Goal: Obtain resource: Download file/media

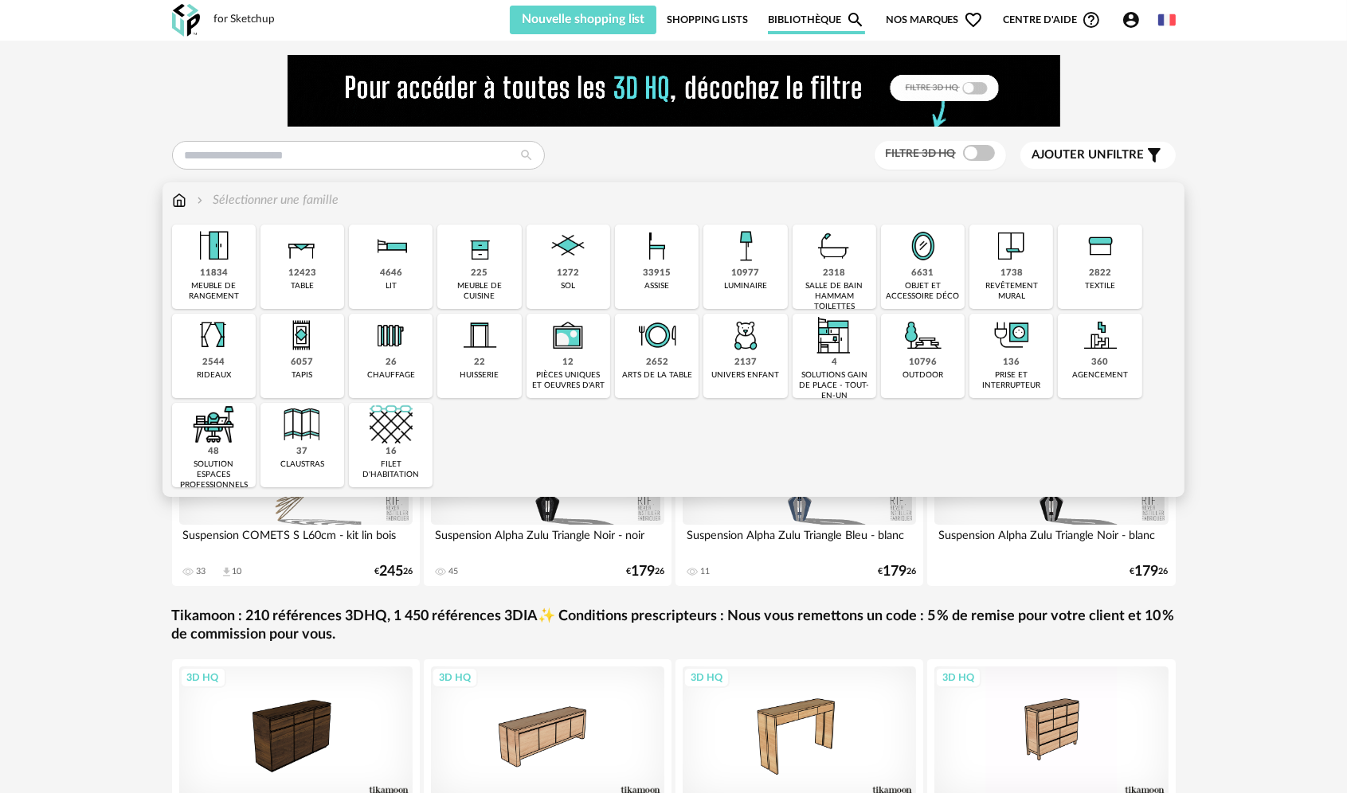
click at [656, 268] on div "33915" at bounding box center [657, 274] width 28 height 12
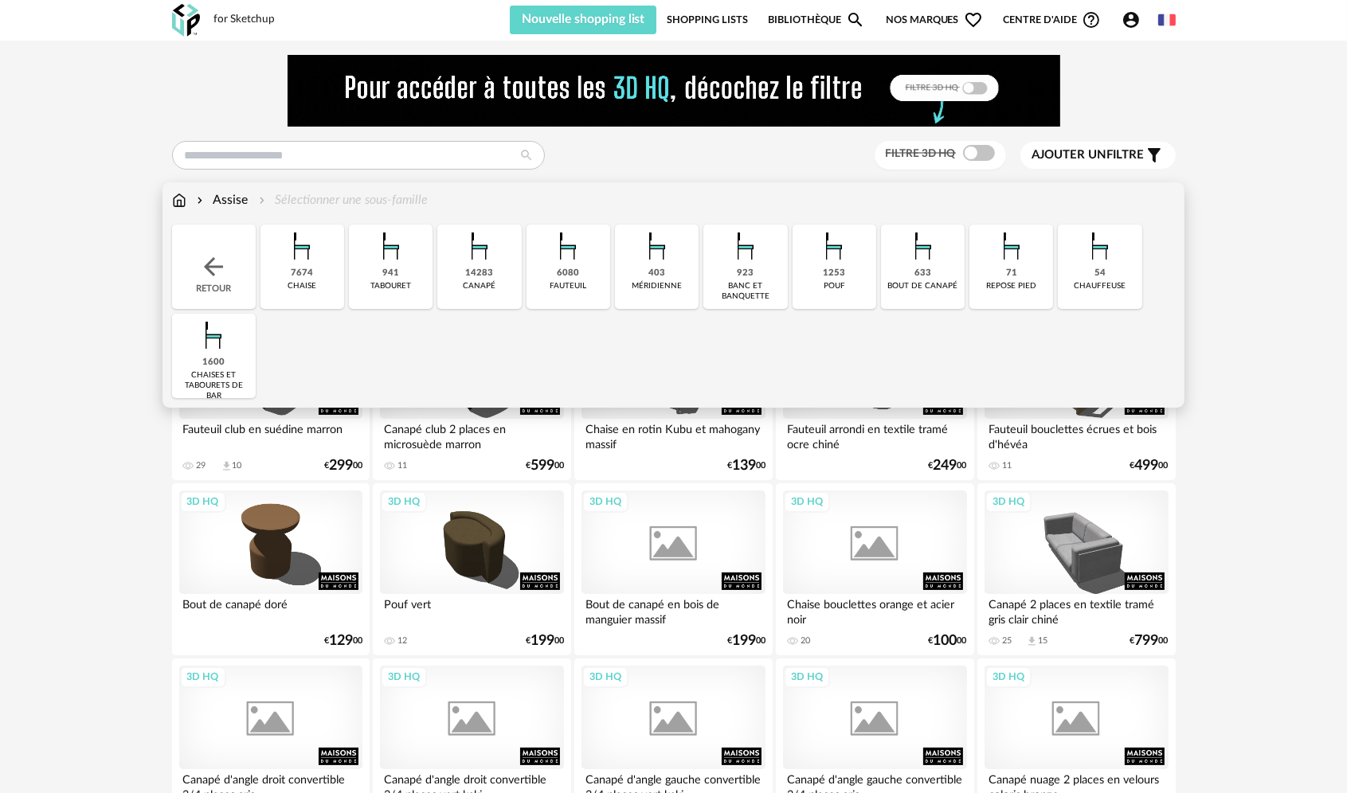
click at [579, 264] on img at bounding box center [567, 246] width 43 height 43
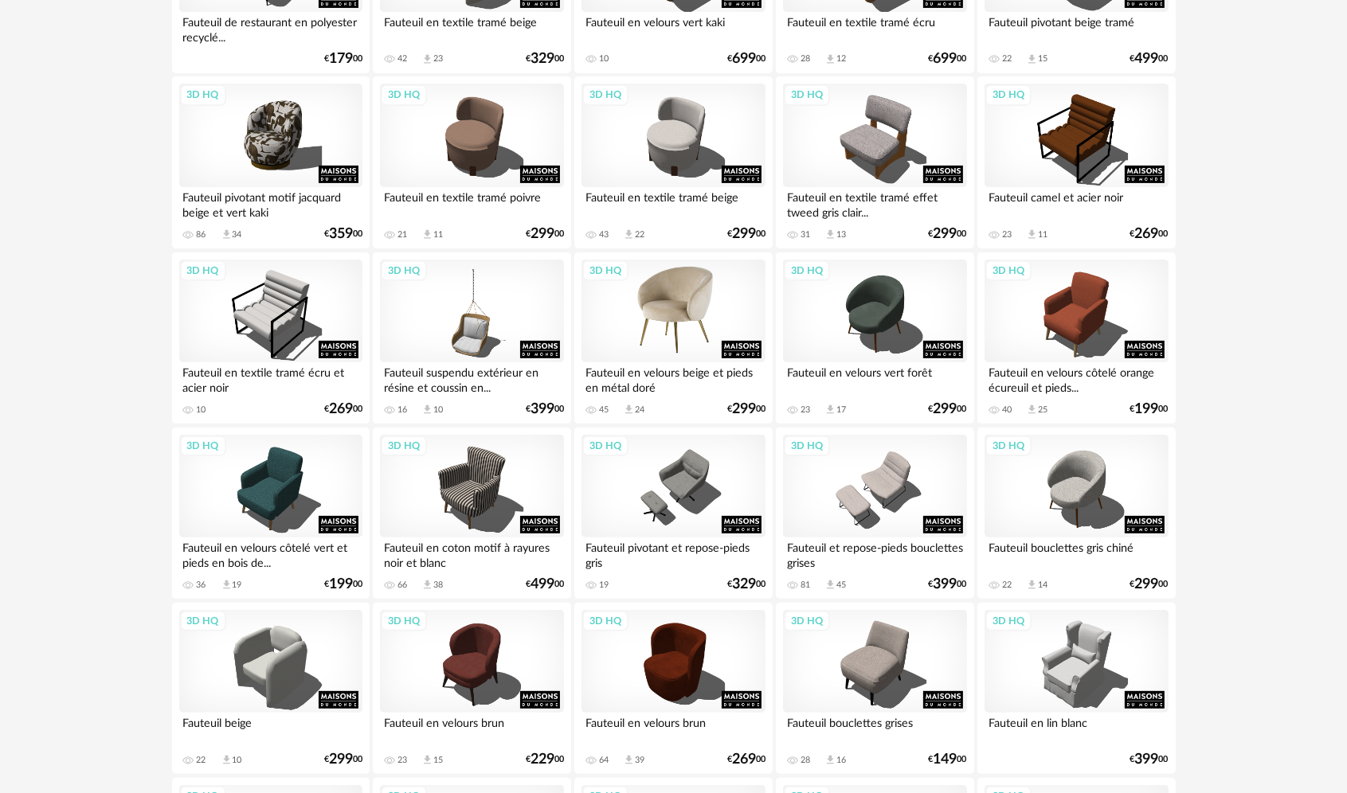
scroll to position [558, 0]
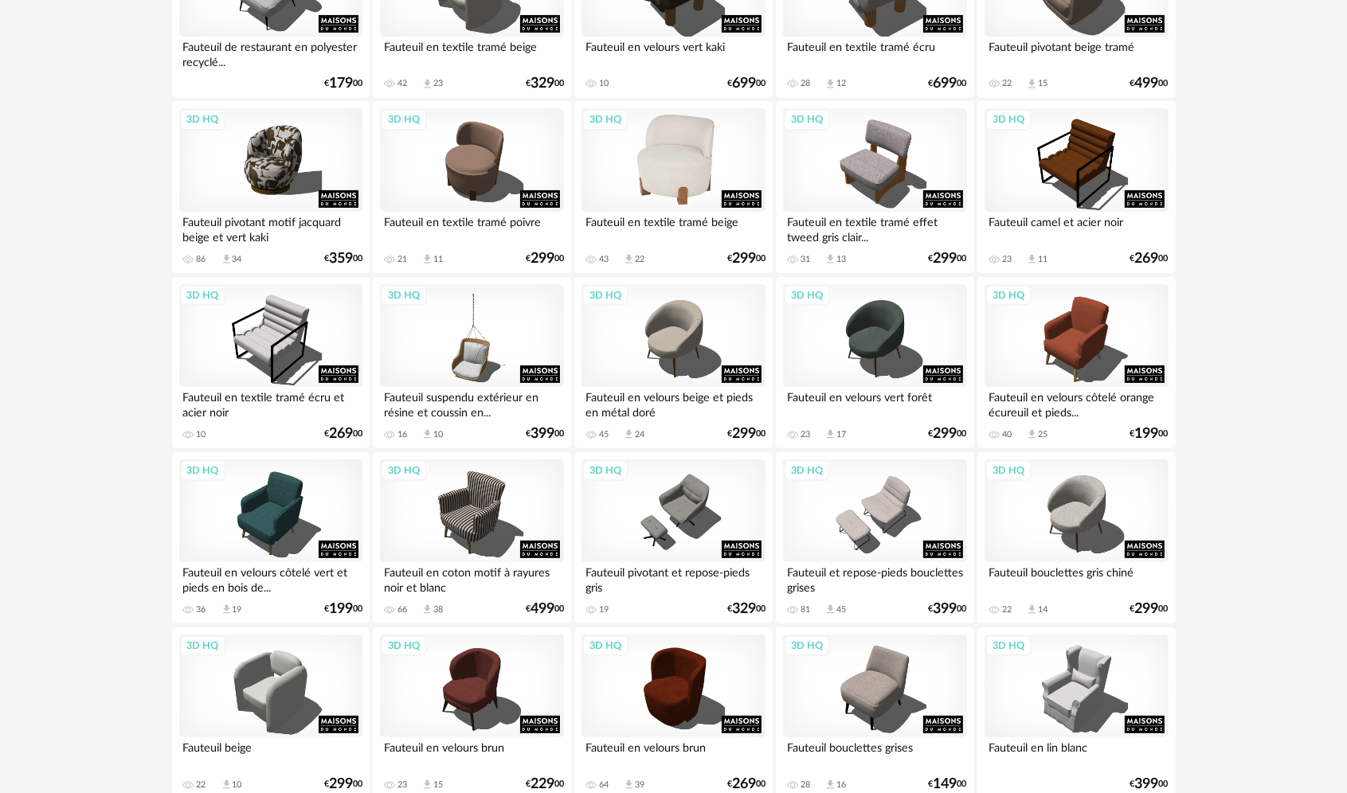
click at [706, 186] on div "3D HQ" at bounding box center [672, 160] width 183 height 104
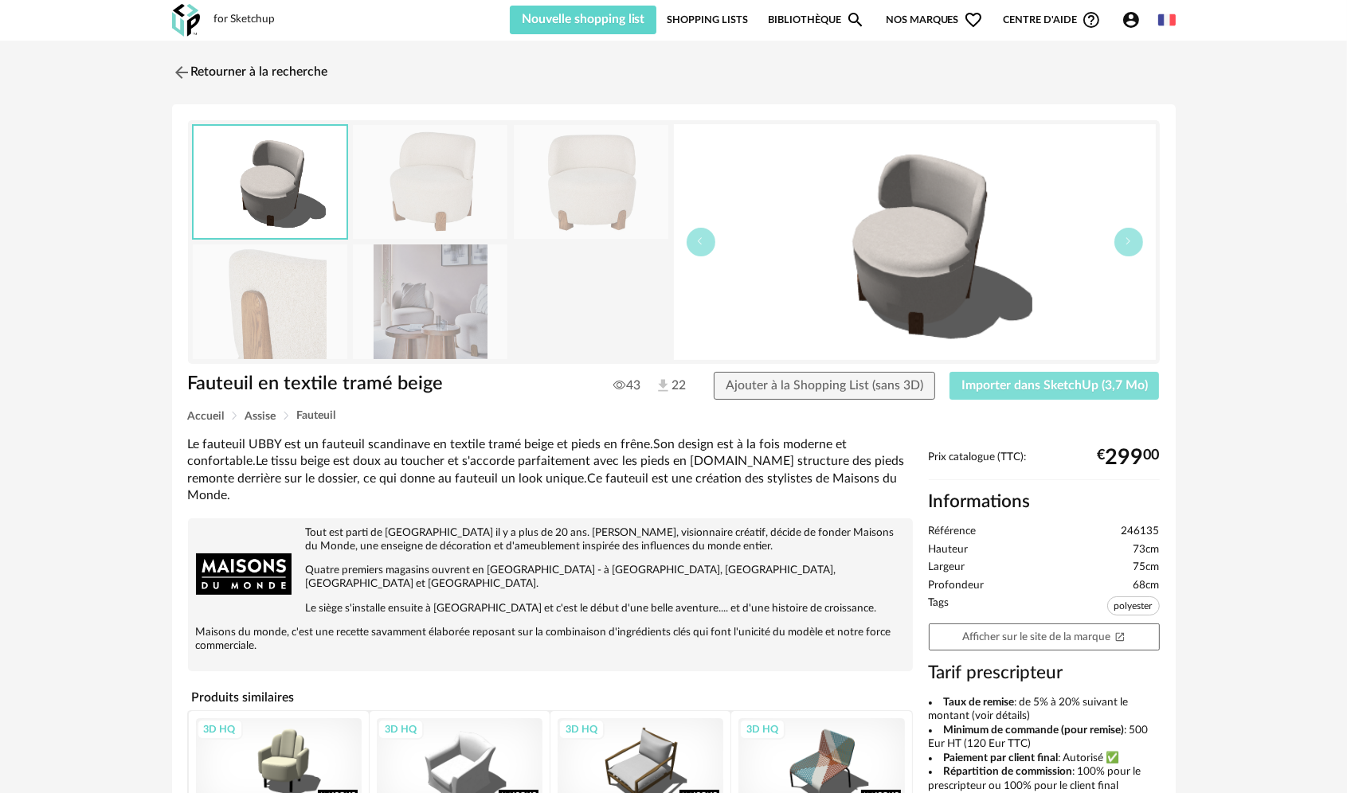
click at [1039, 386] on span "Importer dans SketchUp (3,7 Mo)" at bounding box center [1054, 385] width 186 height 13
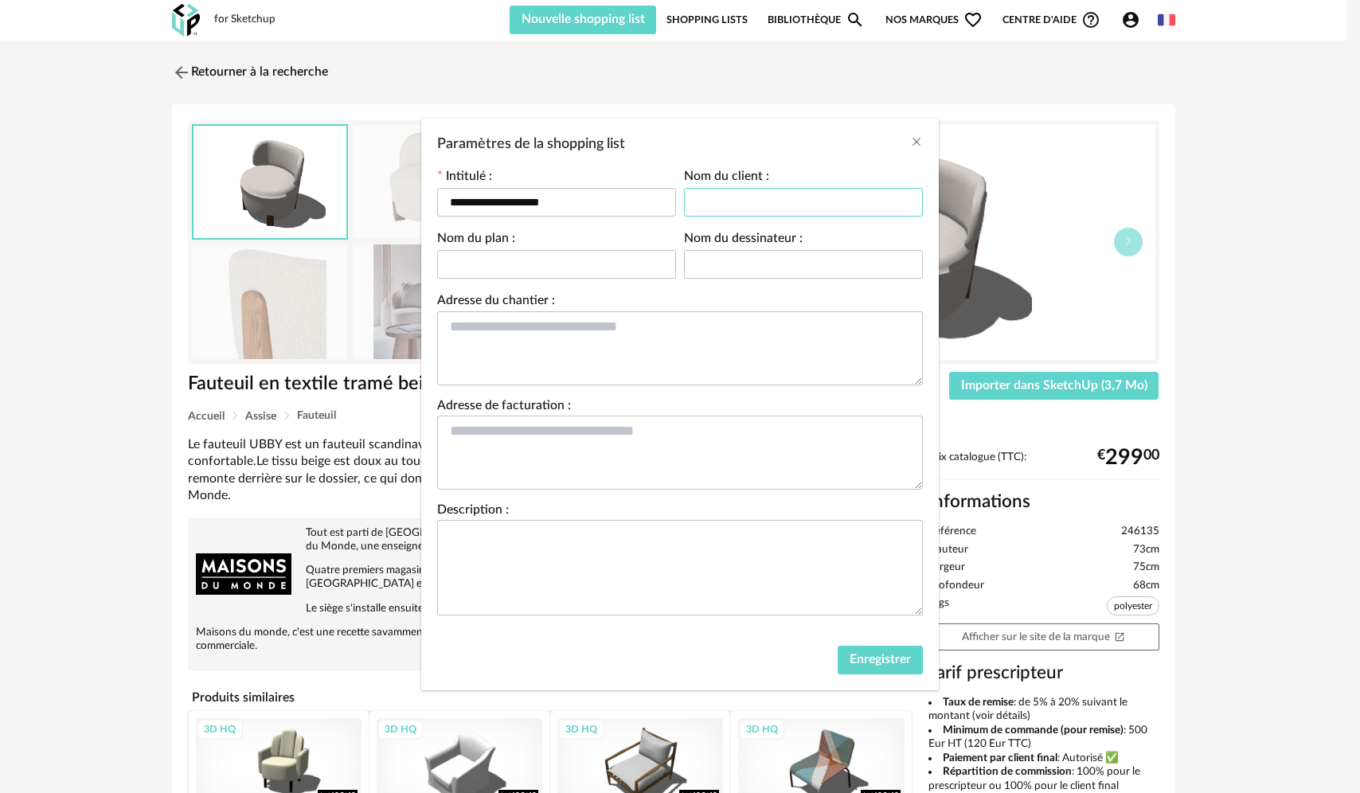
click at [756, 203] on input "Paramètres de la shopping list" at bounding box center [803, 202] width 239 height 29
type input "*******"
click at [900, 655] on span "Enregistrer" at bounding box center [880, 659] width 61 height 13
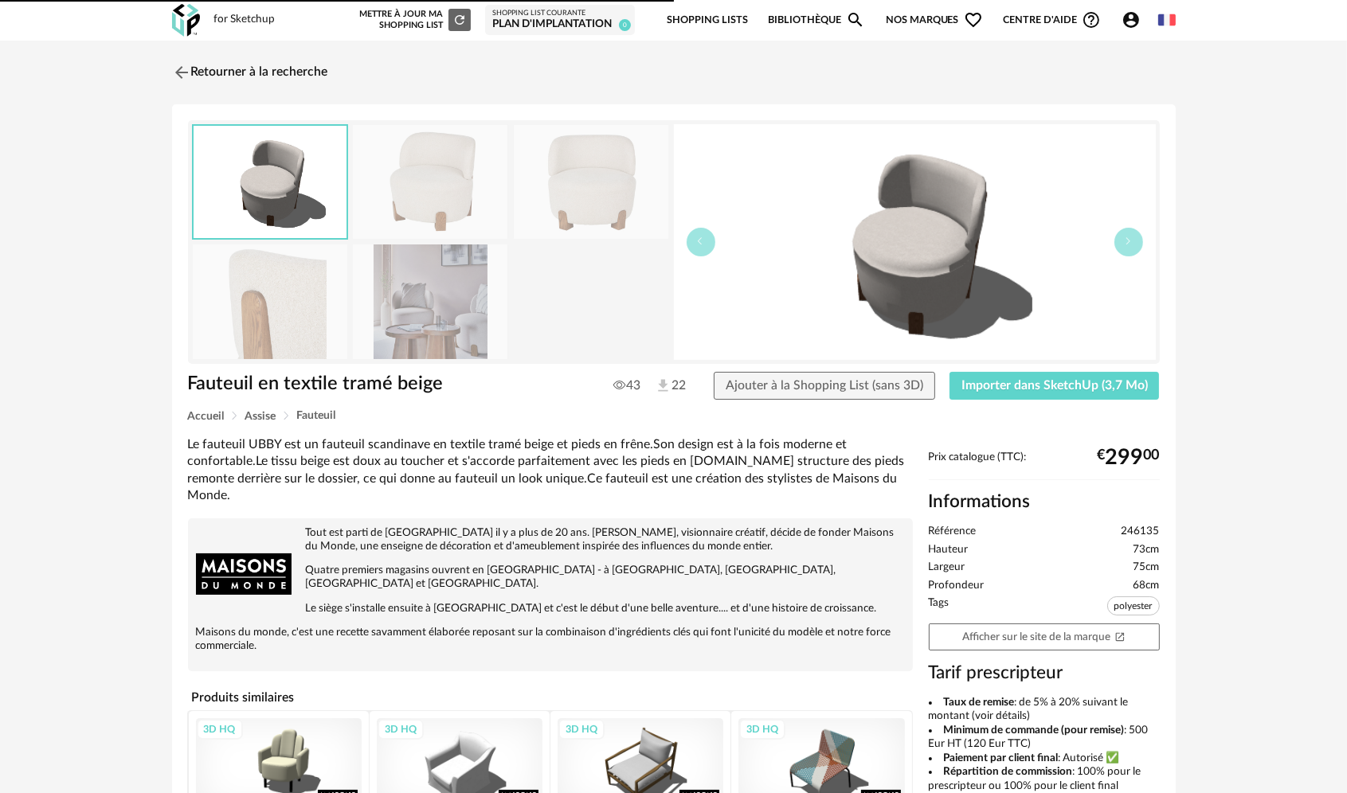
scroll to position [80, 0]
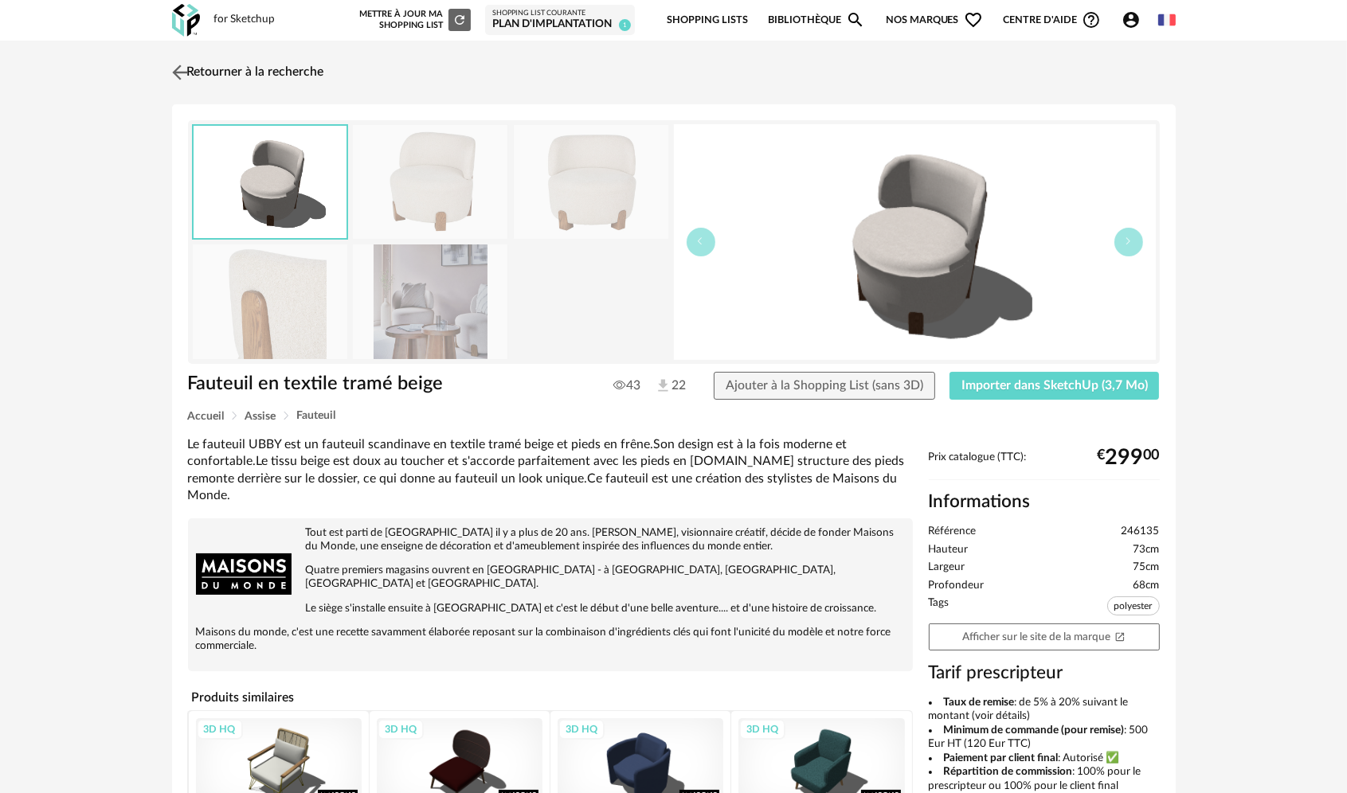
click at [199, 66] on link "Retourner à la recherche" at bounding box center [246, 72] width 156 height 35
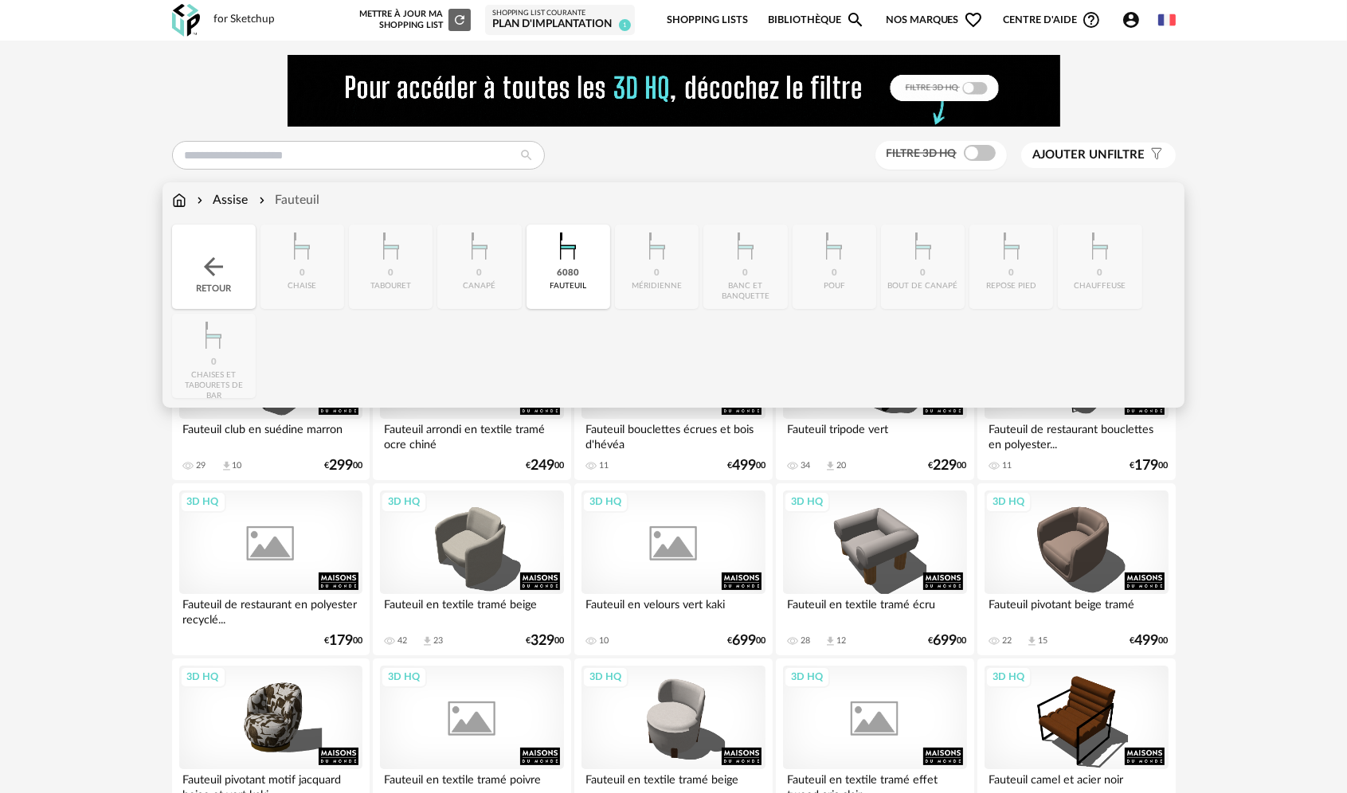
click at [180, 202] on img at bounding box center [179, 200] width 14 height 18
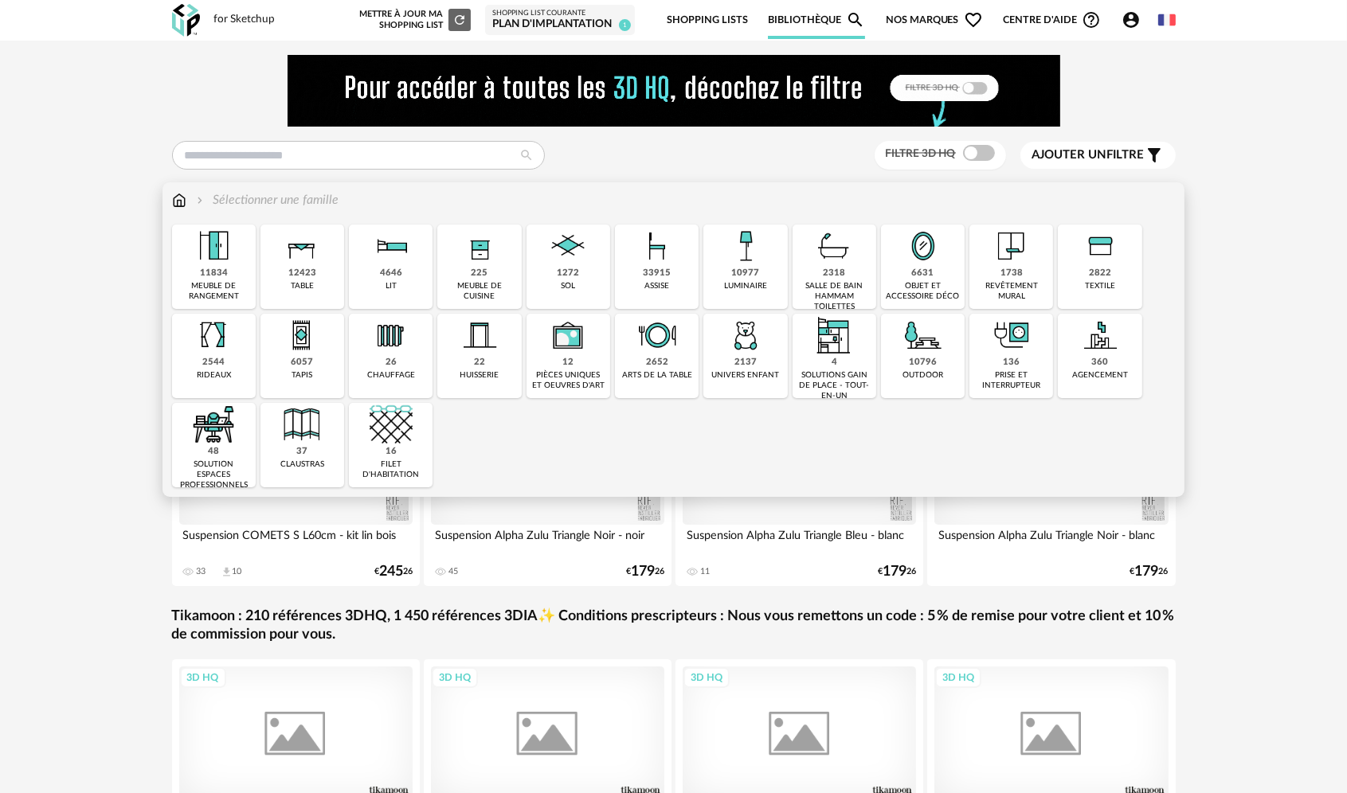
click at [657, 271] on div "33915" at bounding box center [657, 274] width 28 height 12
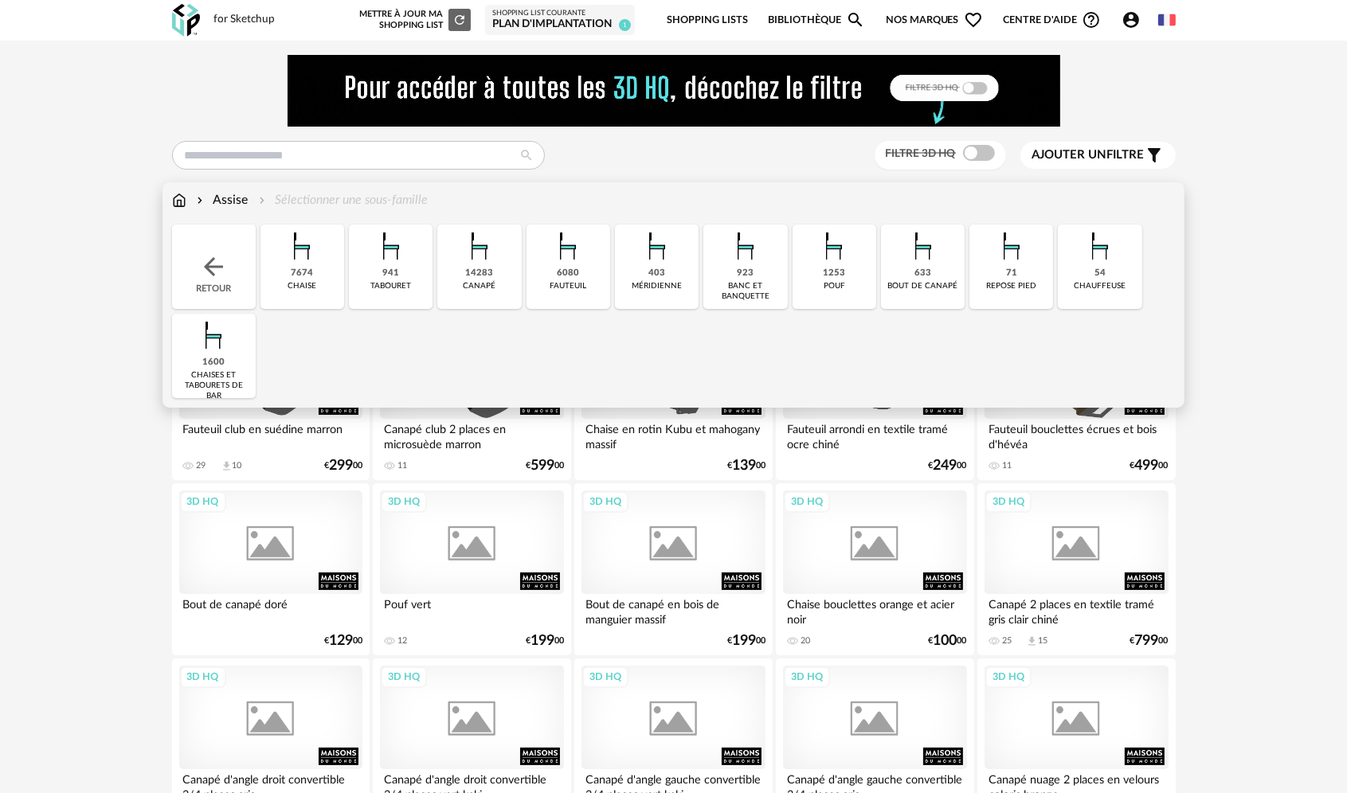
click at [408, 281] on div "tabouret" at bounding box center [390, 286] width 41 height 10
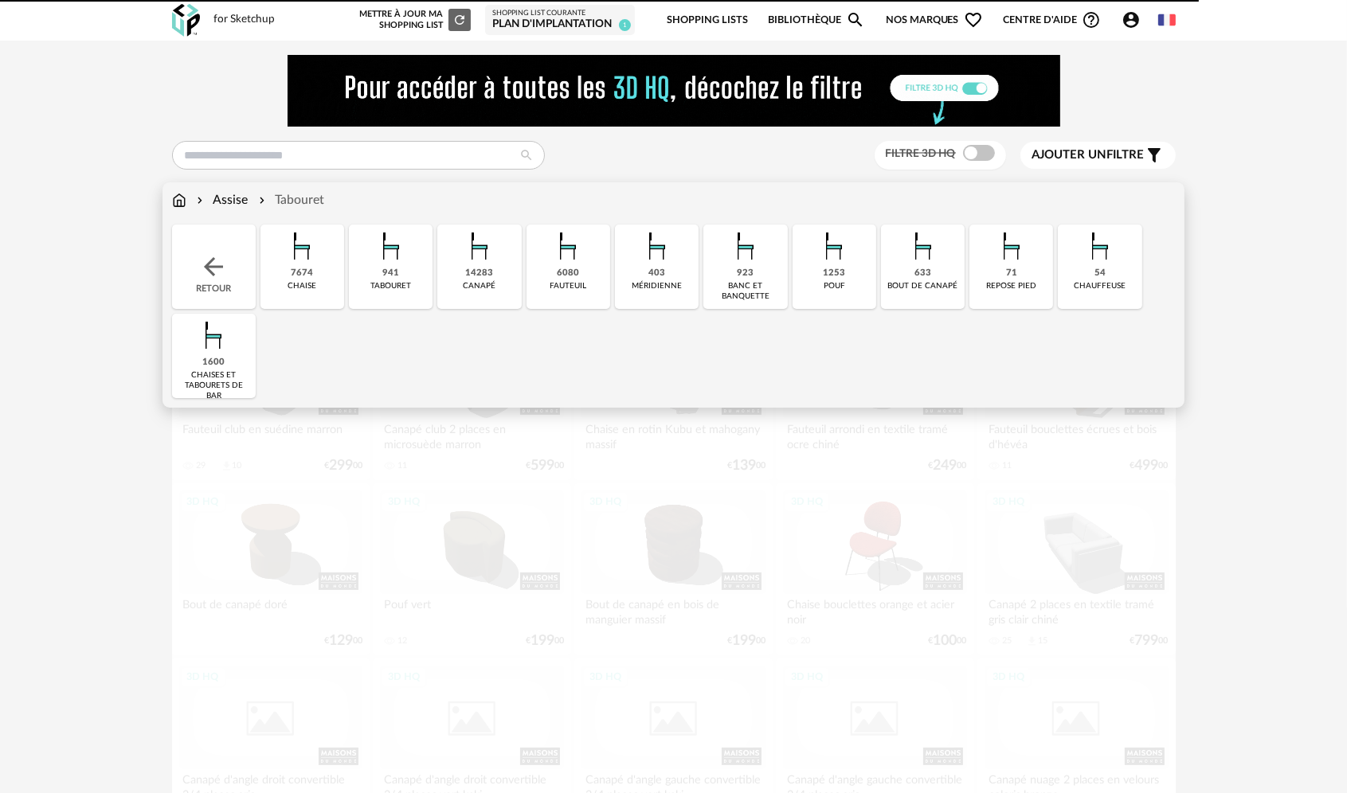
click at [215, 358] on div "Close icon Retour 7674 [GEOGRAPHIC_DATA] 941 tabouret 14283 [GEOGRAPHIC_DATA] 6…" at bounding box center [674, 312] width 1004 height 174
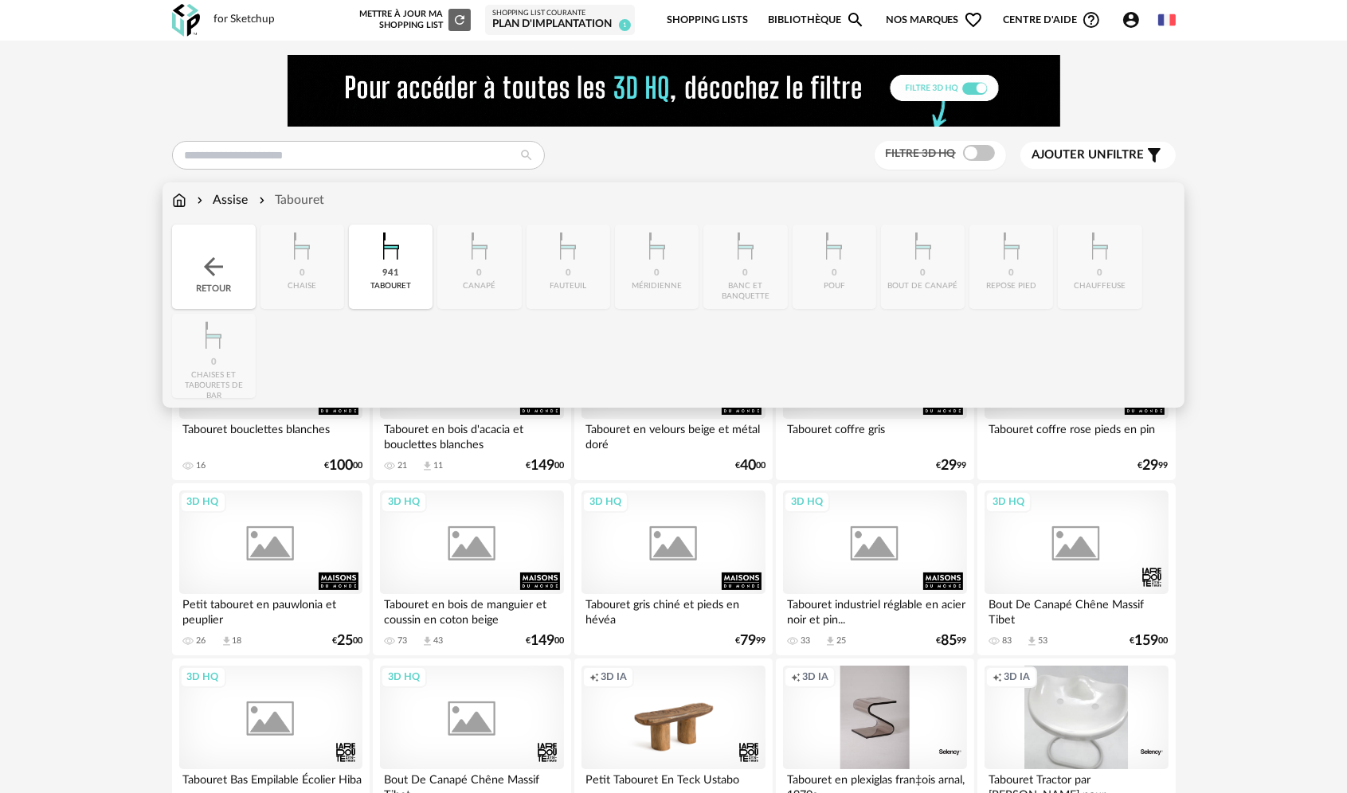
click at [387, 278] on div "941" at bounding box center [390, 274] width 17 height 12
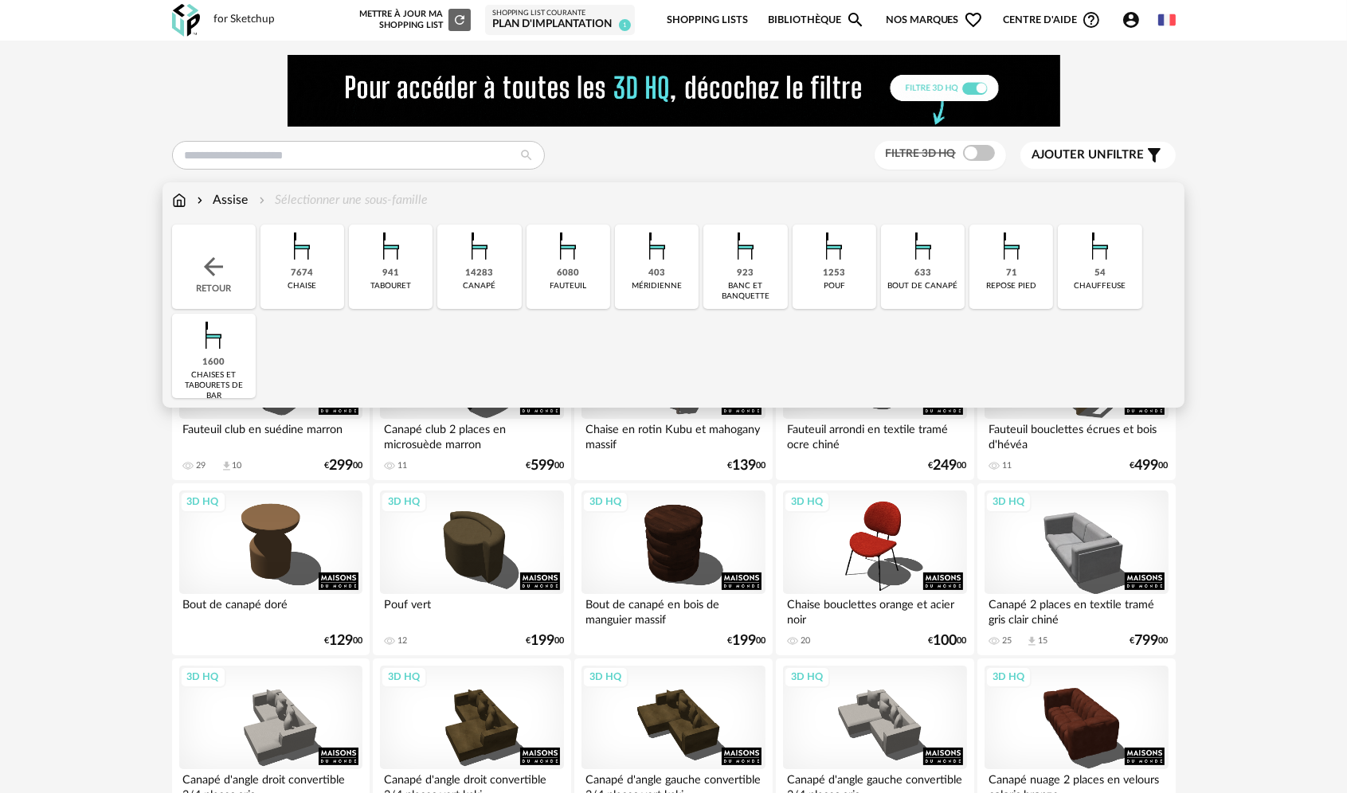
click at [208, 363] on div "1600" at bounding box center [213, 363] width 22 height 12
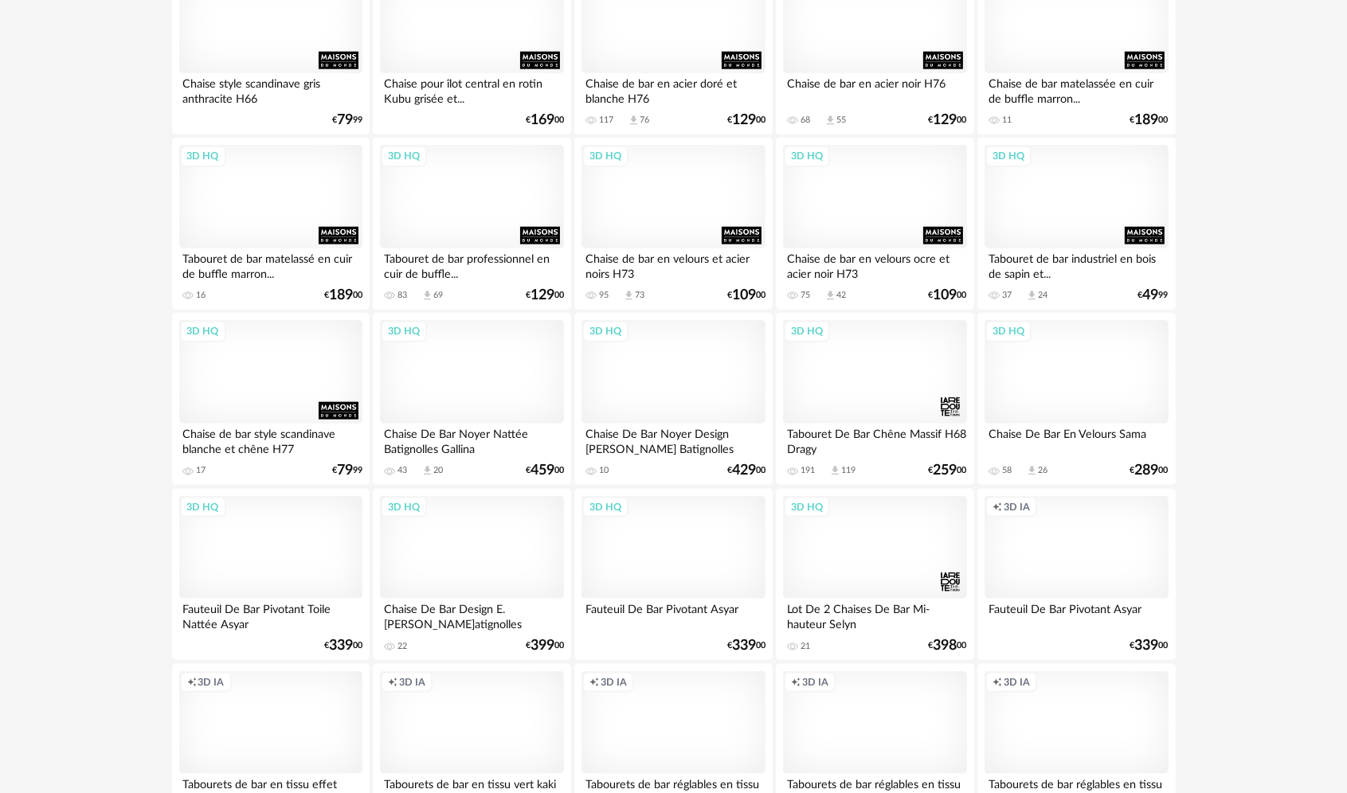
scroll to position [2090, 0]
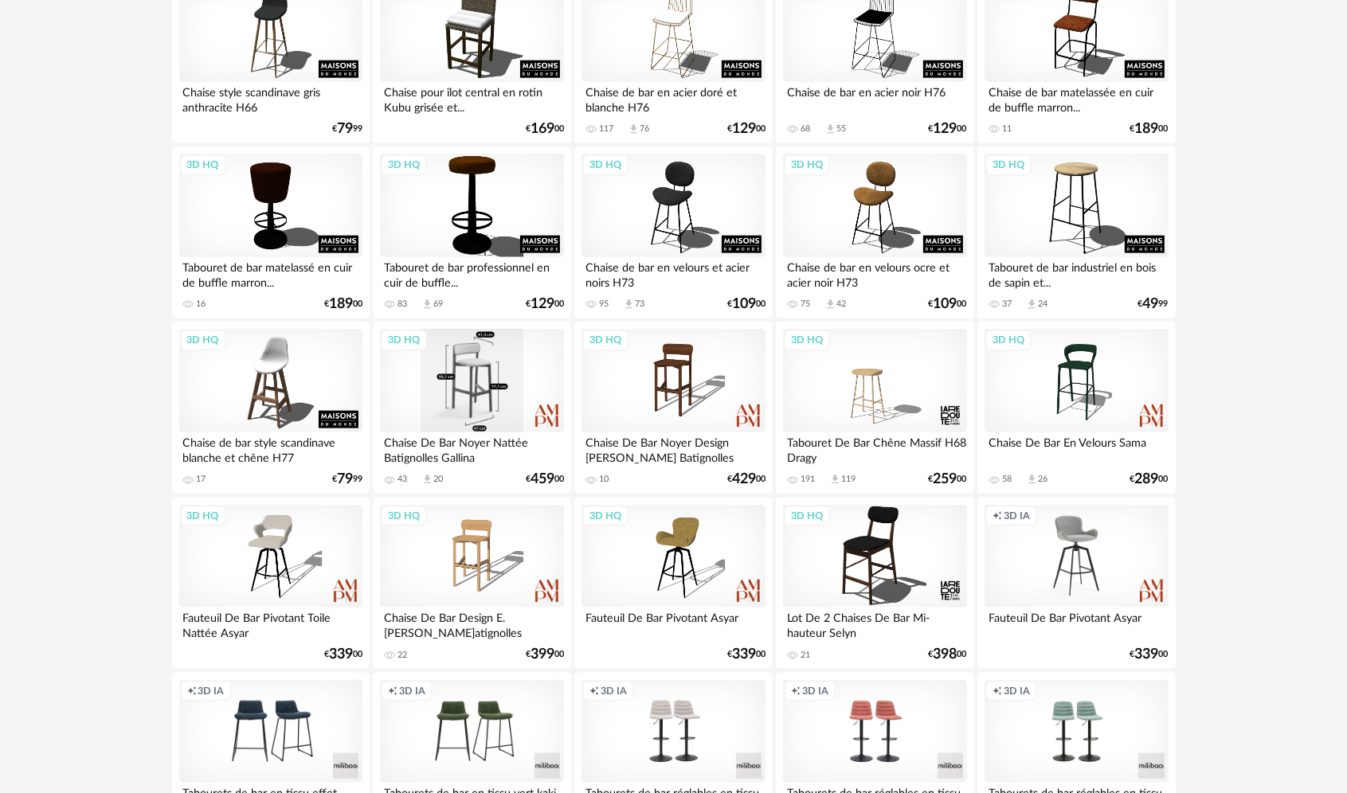
click at [475, 385] on div "3D HQ" at bounding box center [471, 381] width 183 height 104
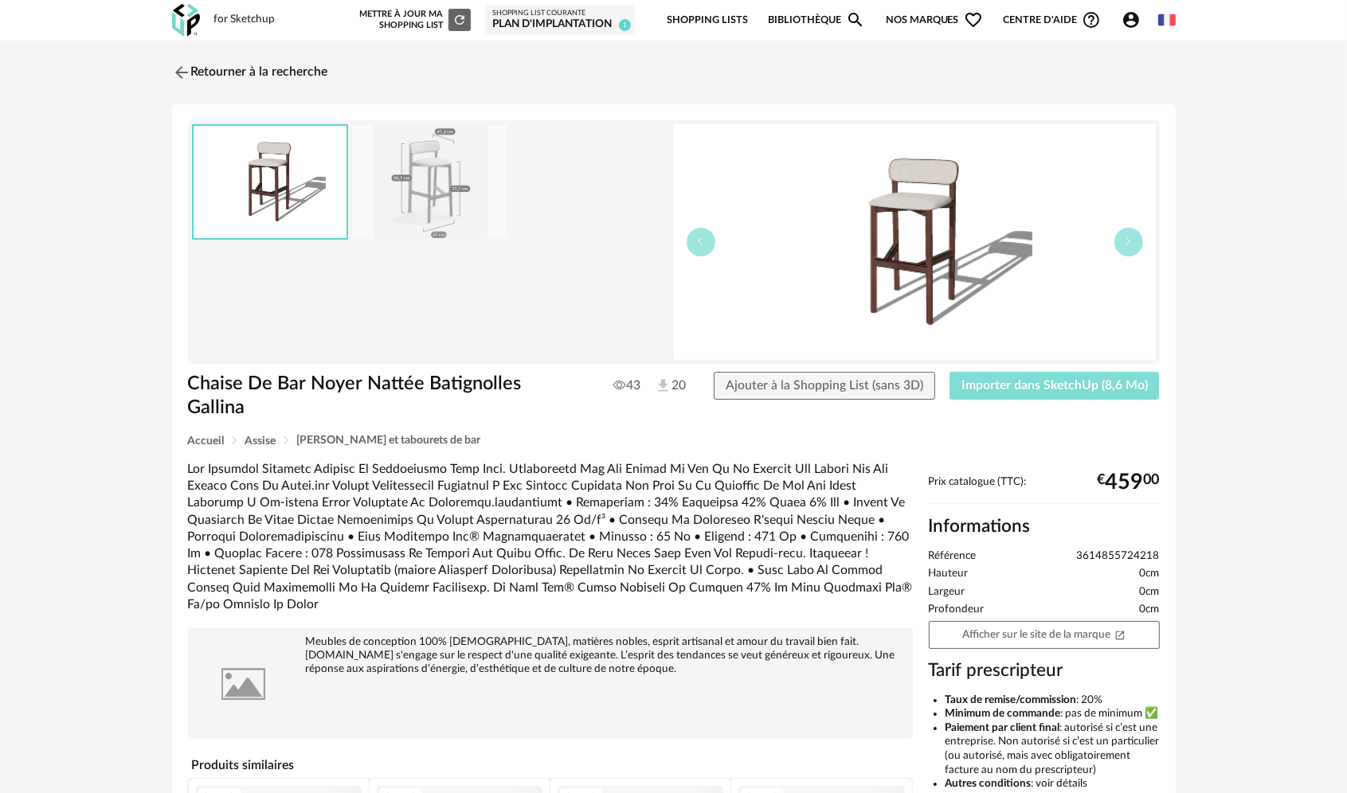
click at [1044, 384] on span "Importer dans SketchUp (8,6 Mo)" at bounding box center [1054, 385] width 186 height 13
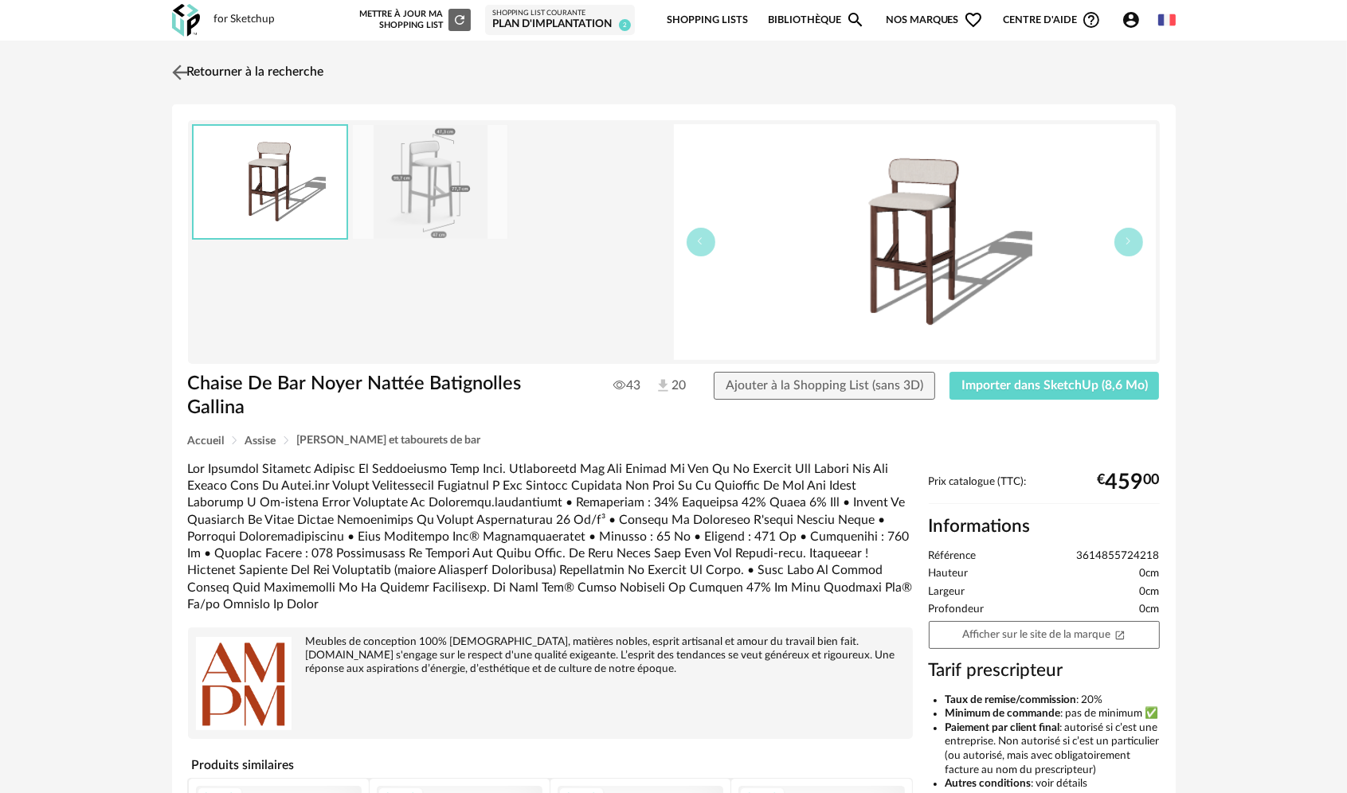
click at [194, 73] on link "Retourner à la recherche" at bounding box center [246, 72] width 156 height 35
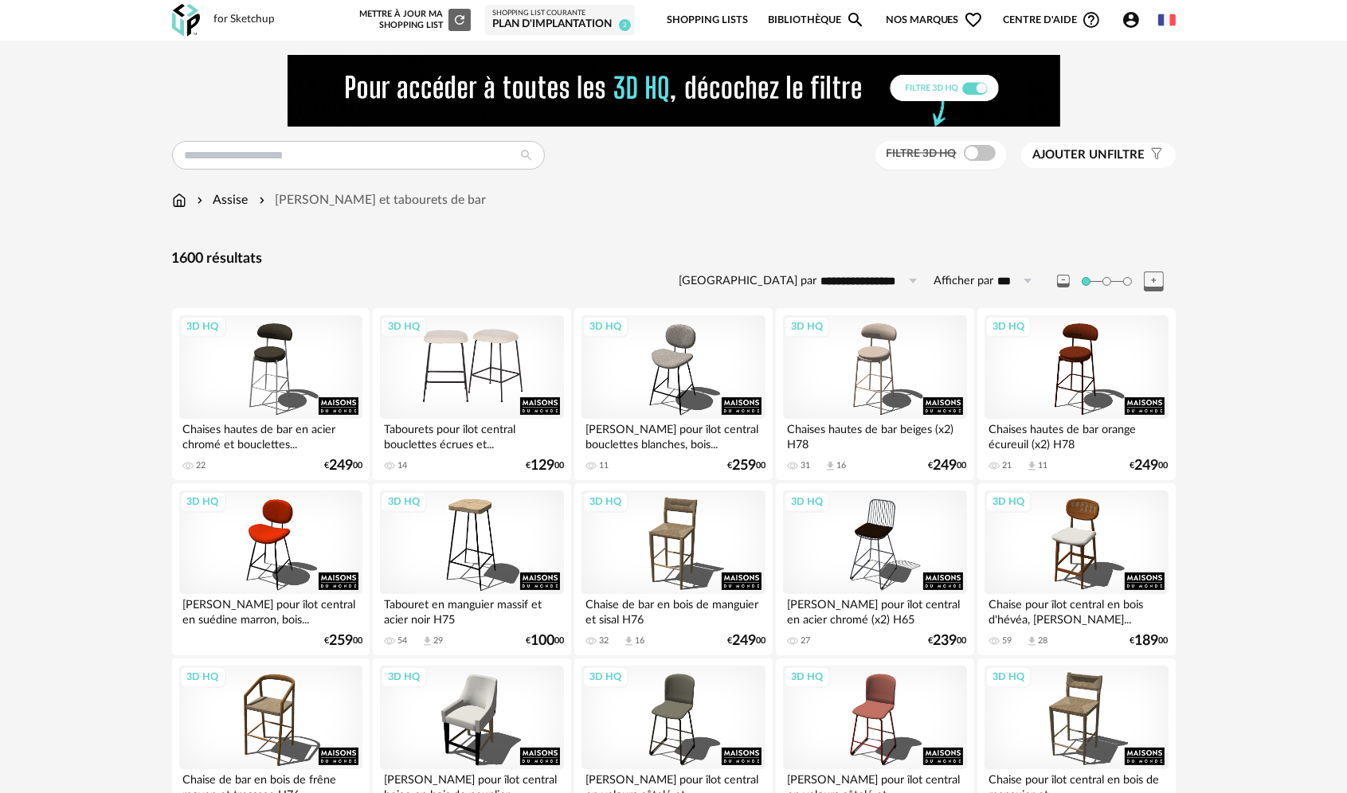
click at [481, 370] on div "3D HQ" at bounding box center [471, 367] width 183 height 104
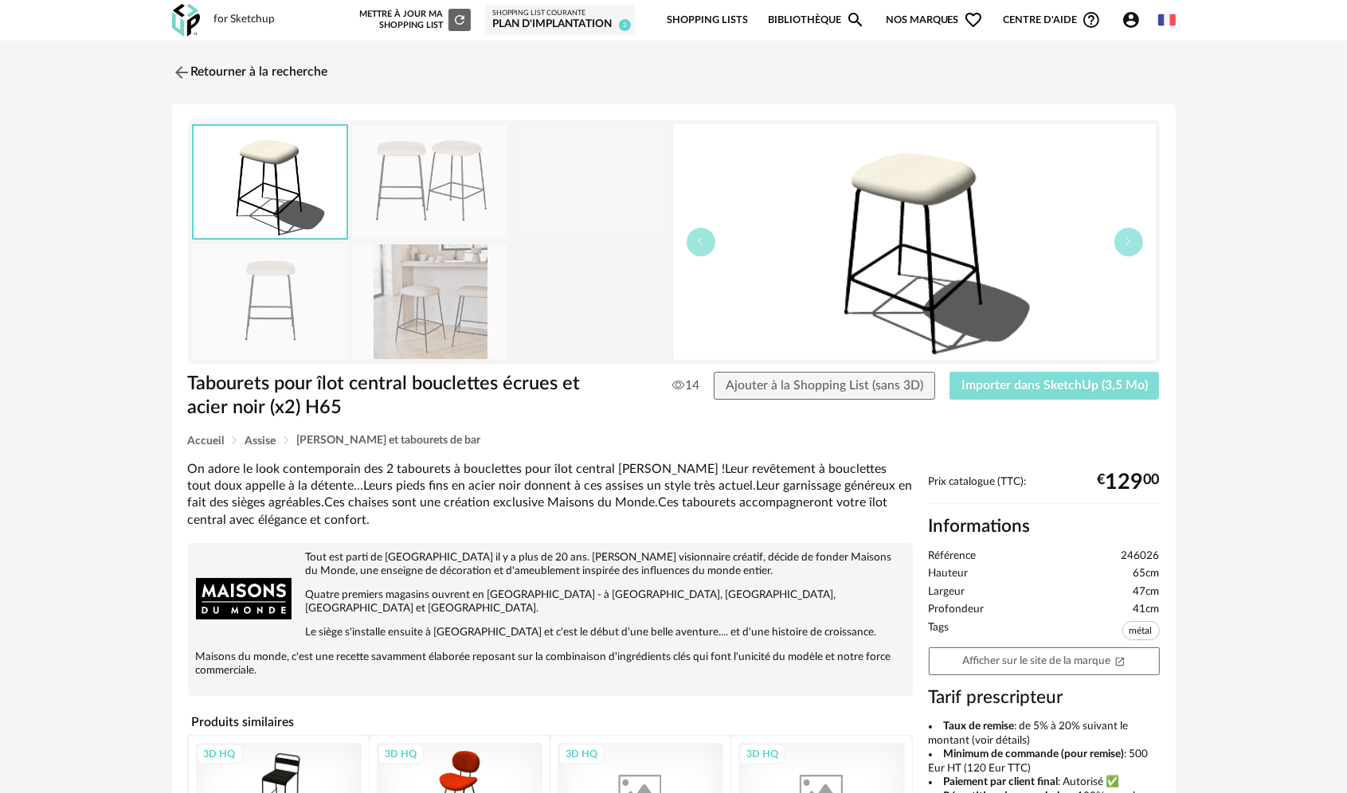
click at [1064, 391] on span "Importer dans SketchUp (3,5 Mo)" at bounding box center [1054, 385] width 186 height 13
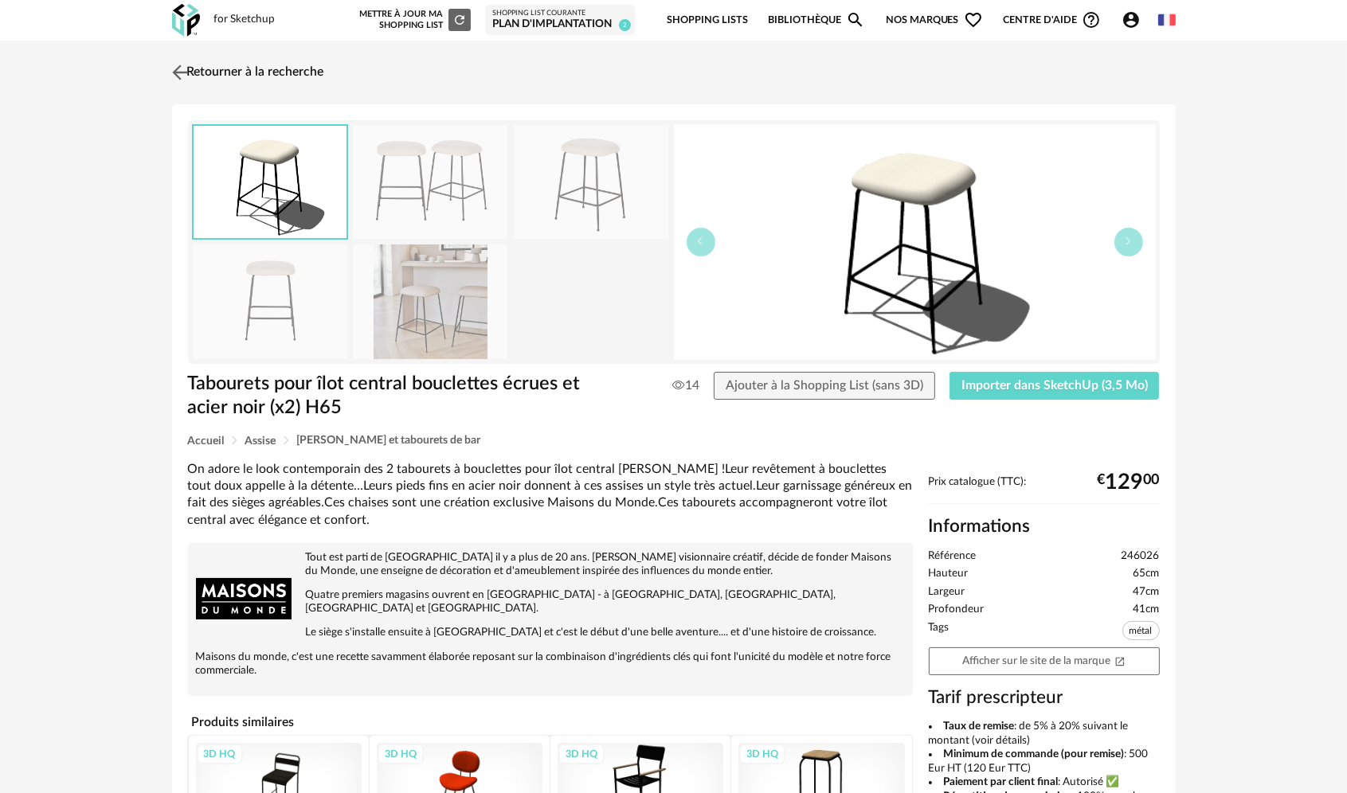
click at [185, 66] on img at bounding box center [179, 72] width 23 height 23
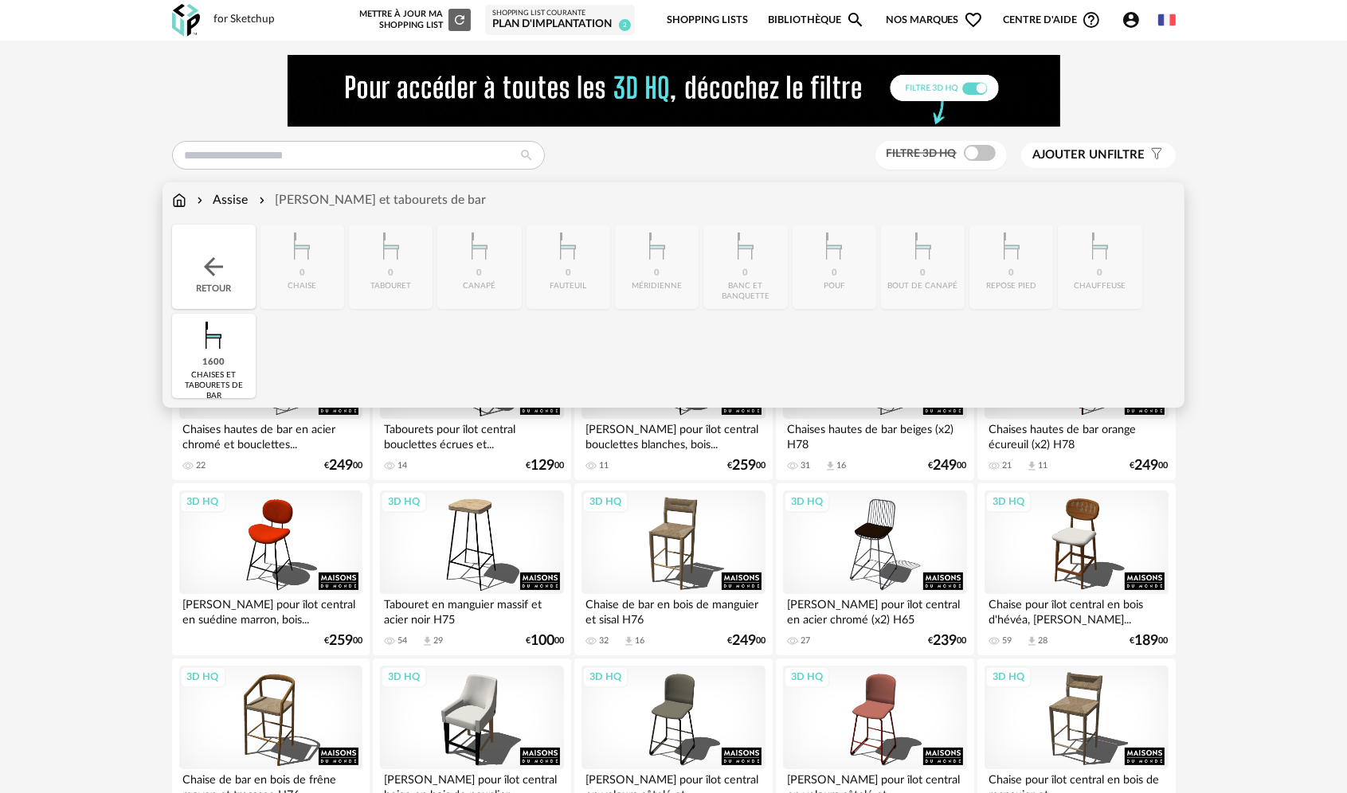
click at [226, 362] on div "1600 [PERSON_NAME] et tabourets de bar" at bounding box center [214, 356] width 84 height 84
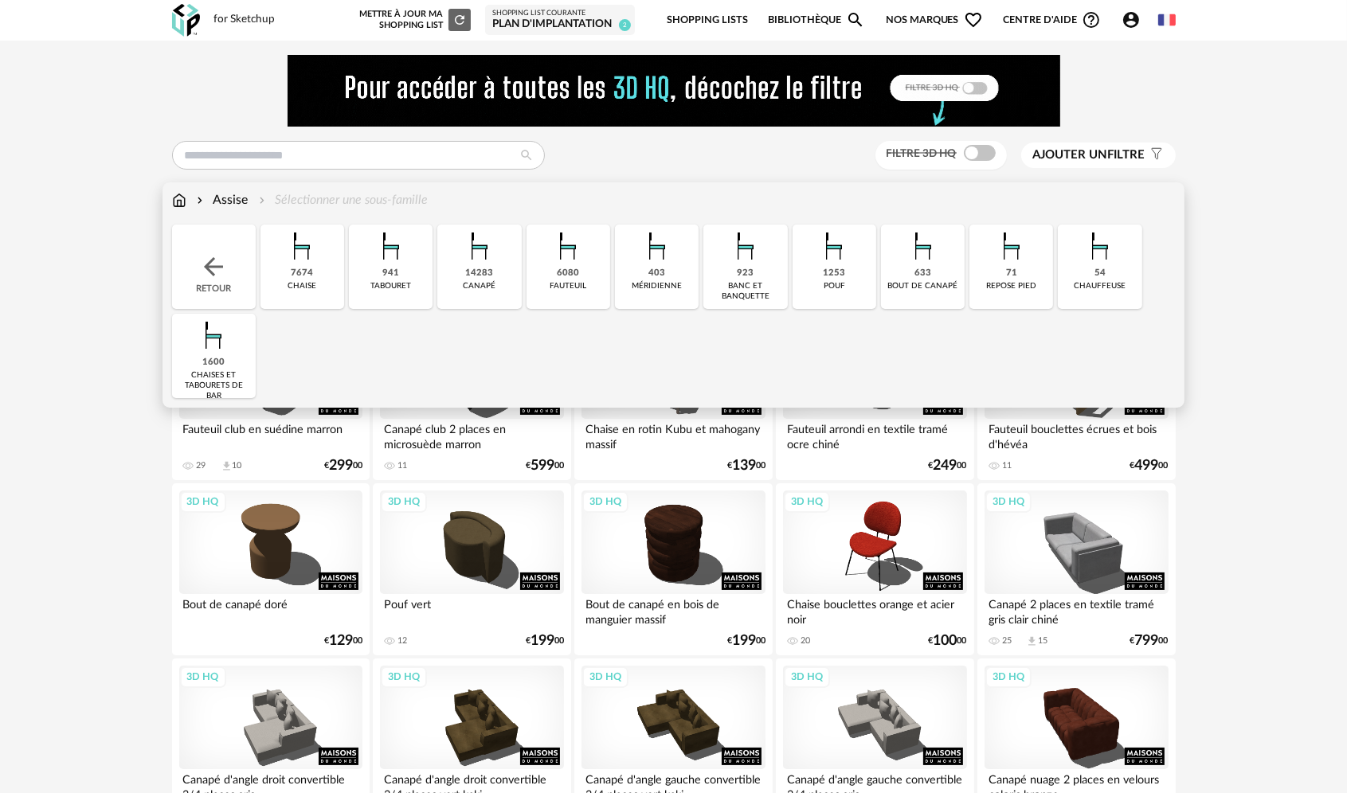
click at [200, 265] on img at bounding box center [213, 266] width 29 height 29
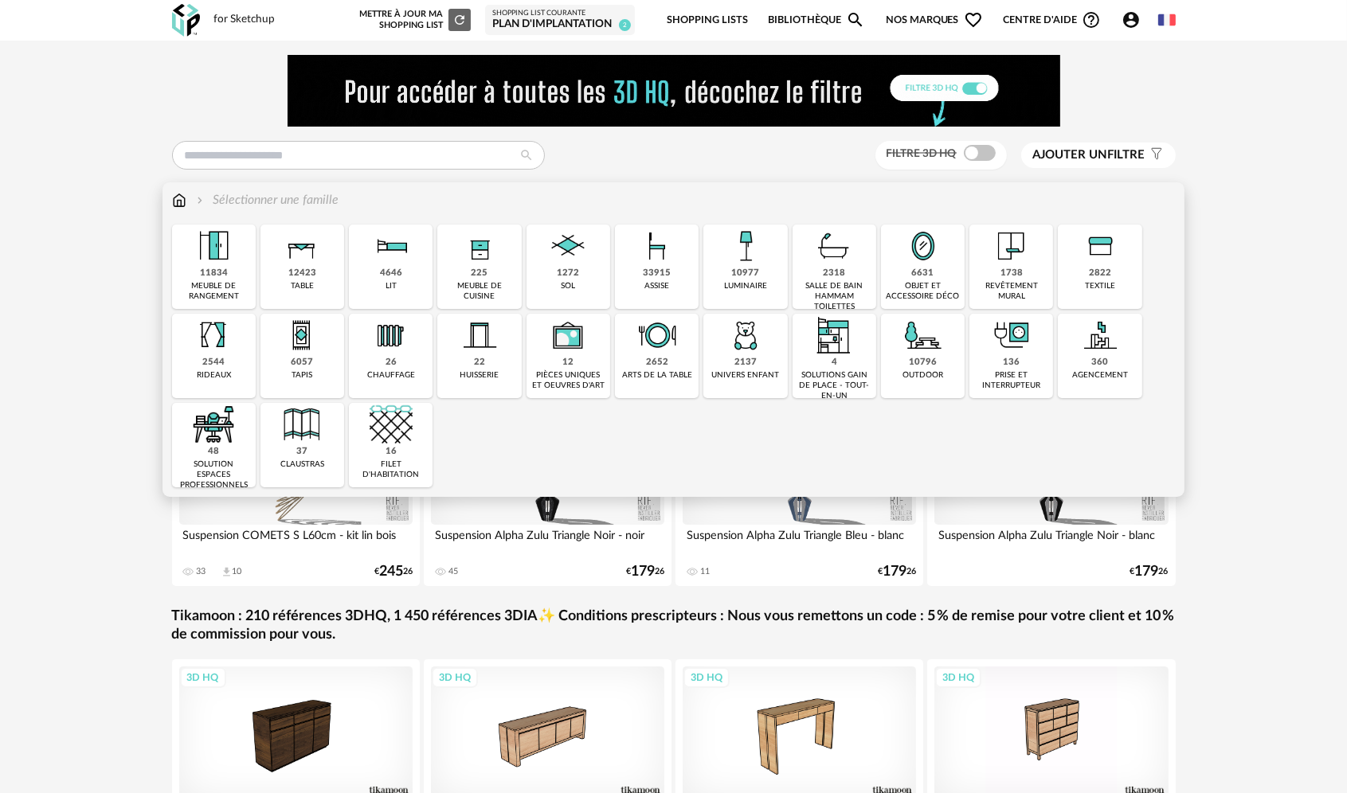
click at [761, 274] on div "10977 luminaire" at bounding box center [745, 267] width 84 height 84
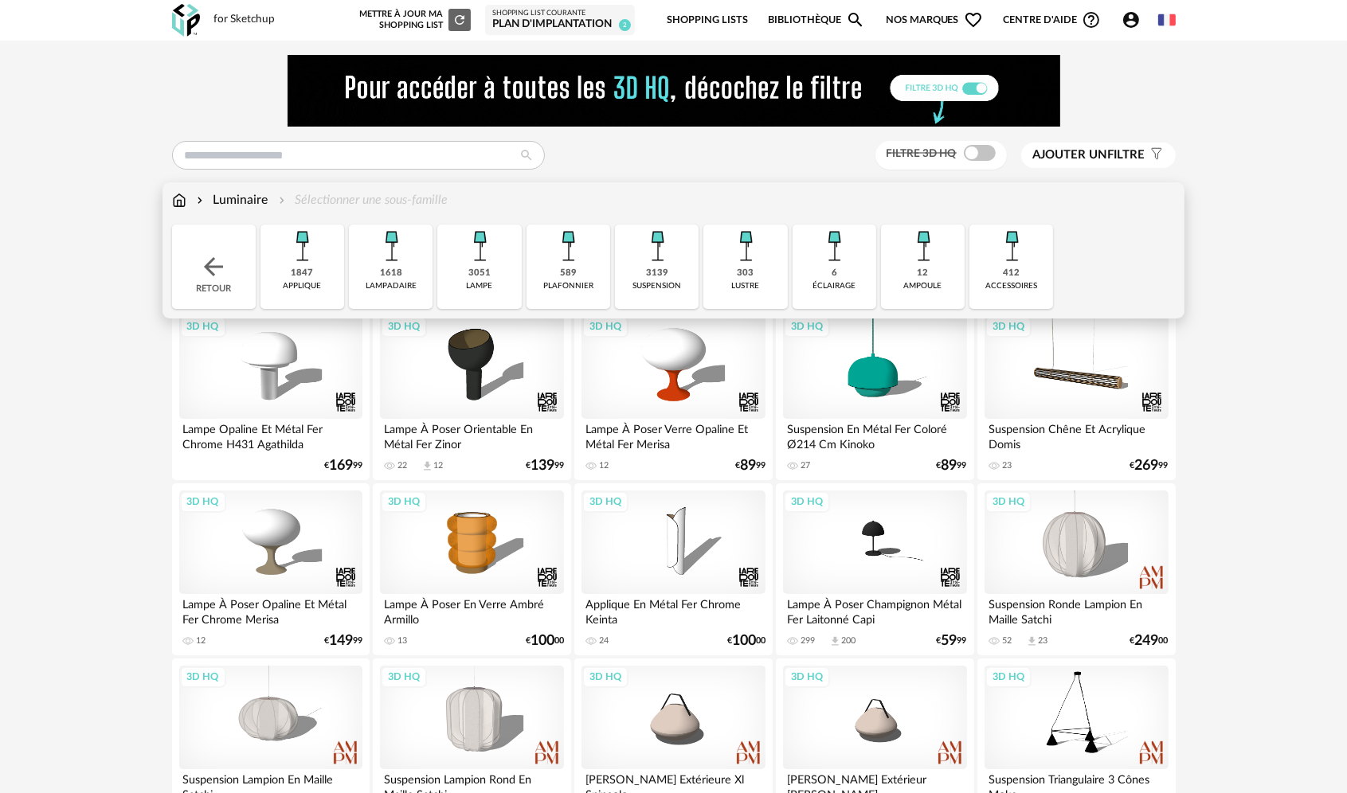
click at [656, 283] on div "suspension" at bounding box center [656, 286] width 49 height 10
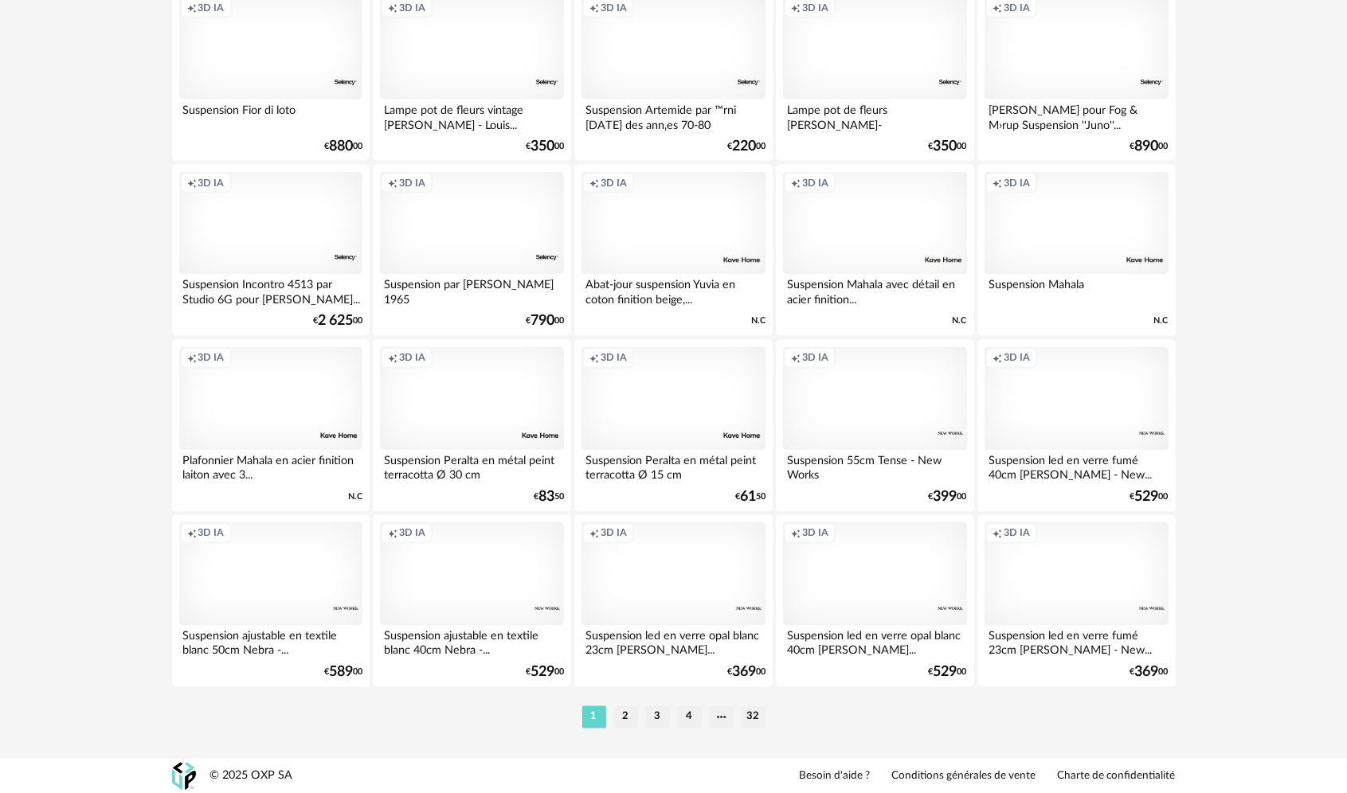
scroll to position [3125, 0]
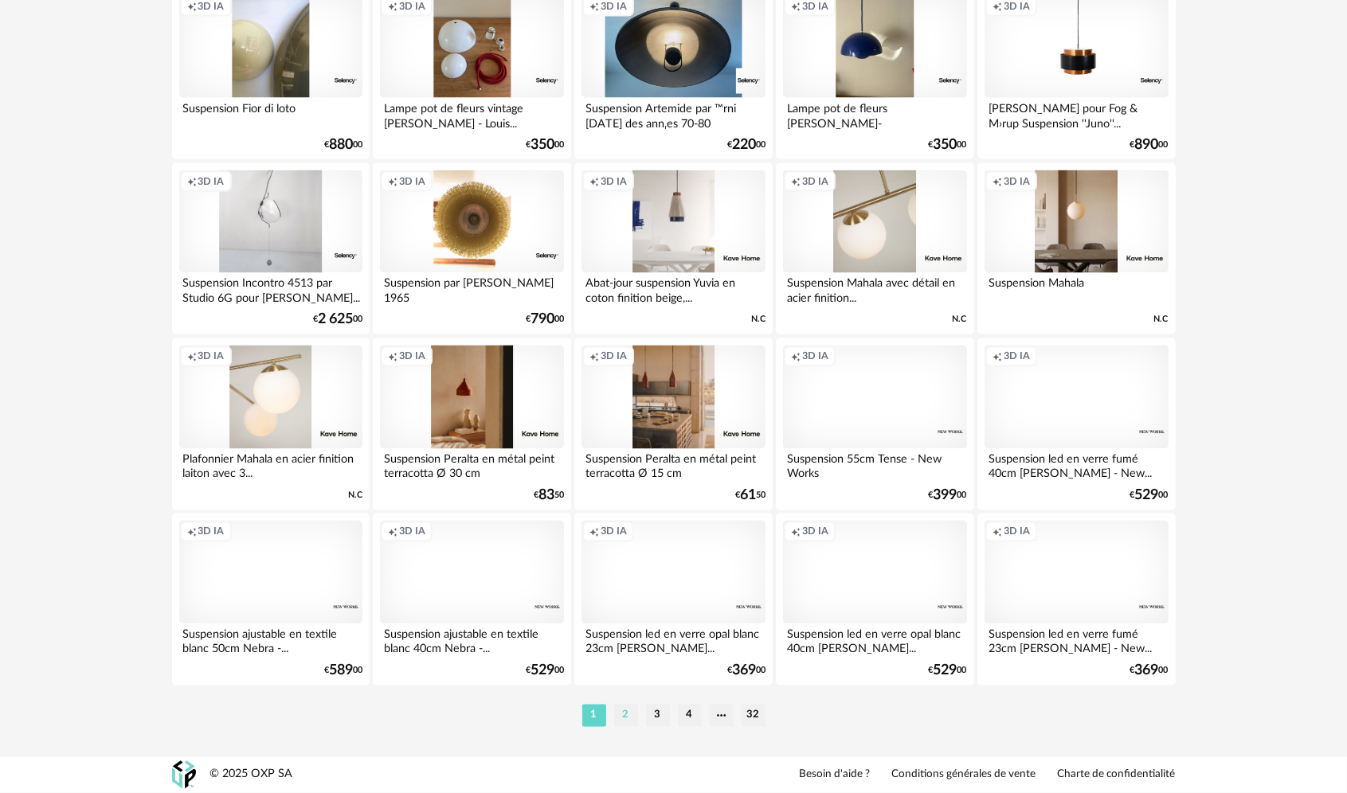
click at [628, 720] on li "2" at bounding box center [626, 716] width 24 height 22
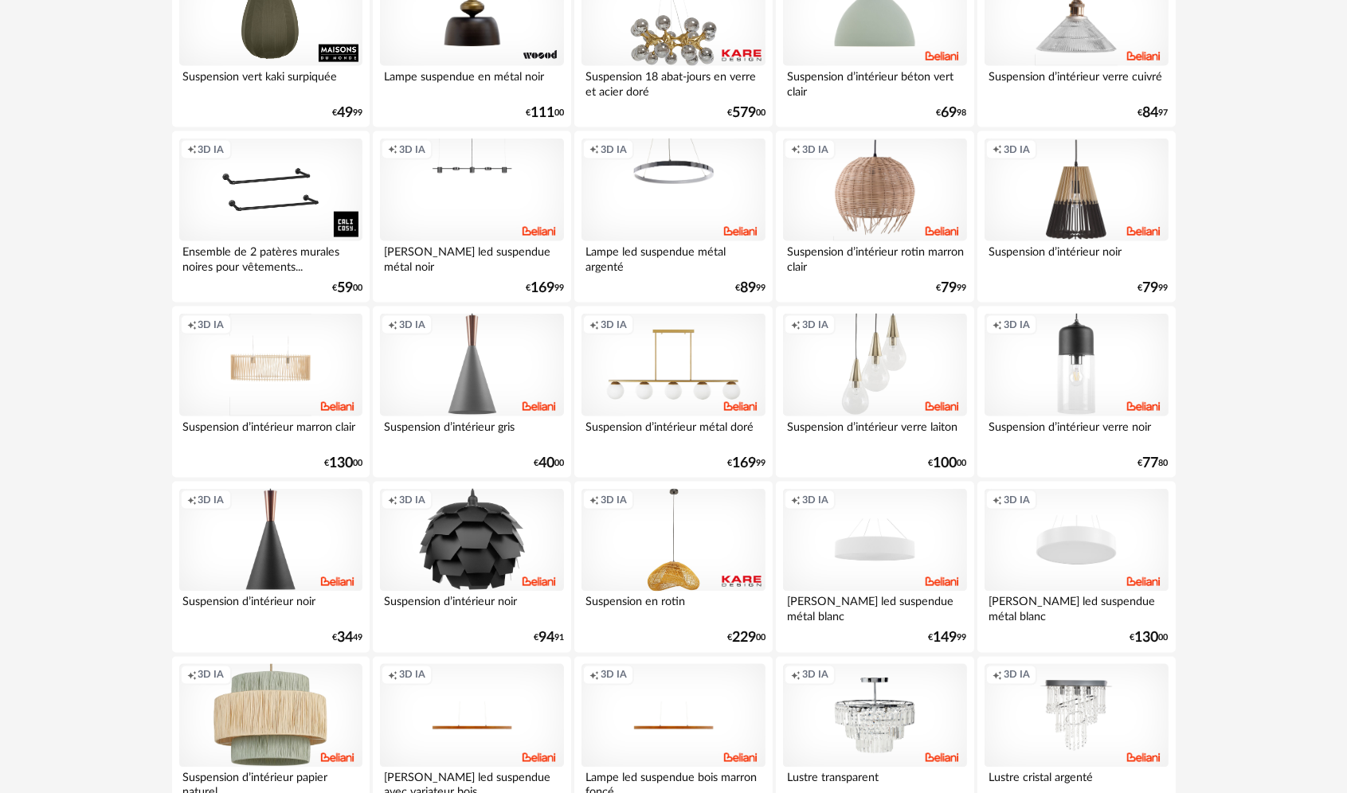
scroll to position [3125, 0]
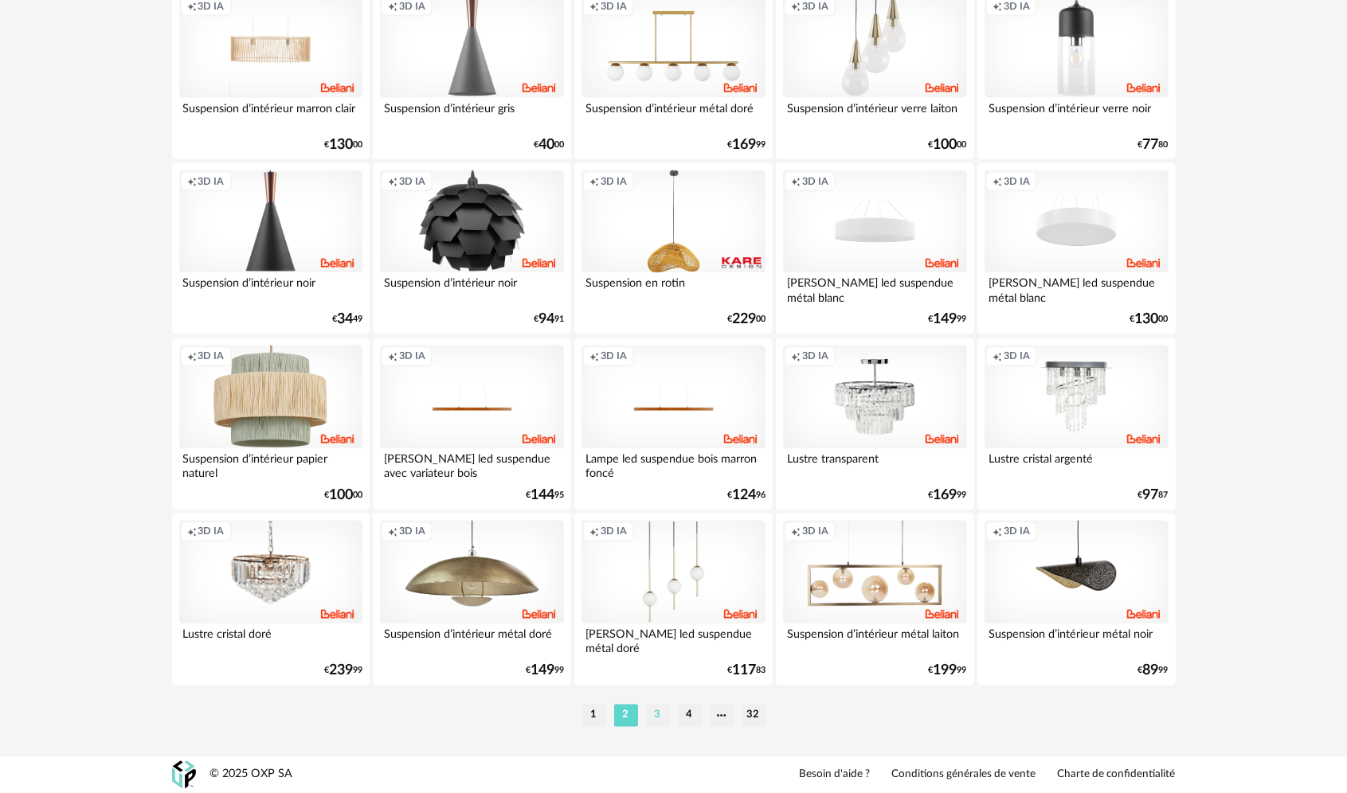
click at [655, 717] on li "3" at bounding box center [658, 716] width 24 height 22
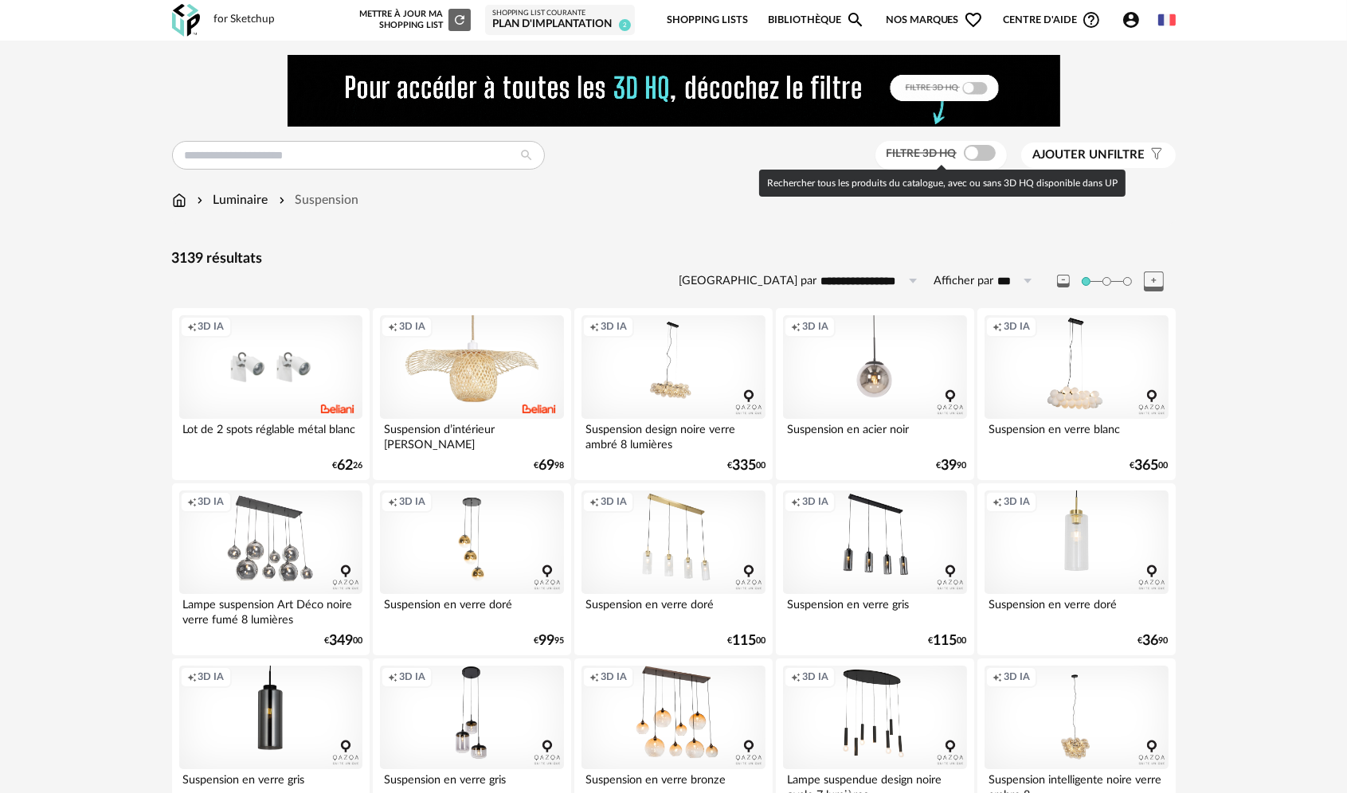
click at [964, 155] on span at bounding box center [980, 153] width 32 height 16
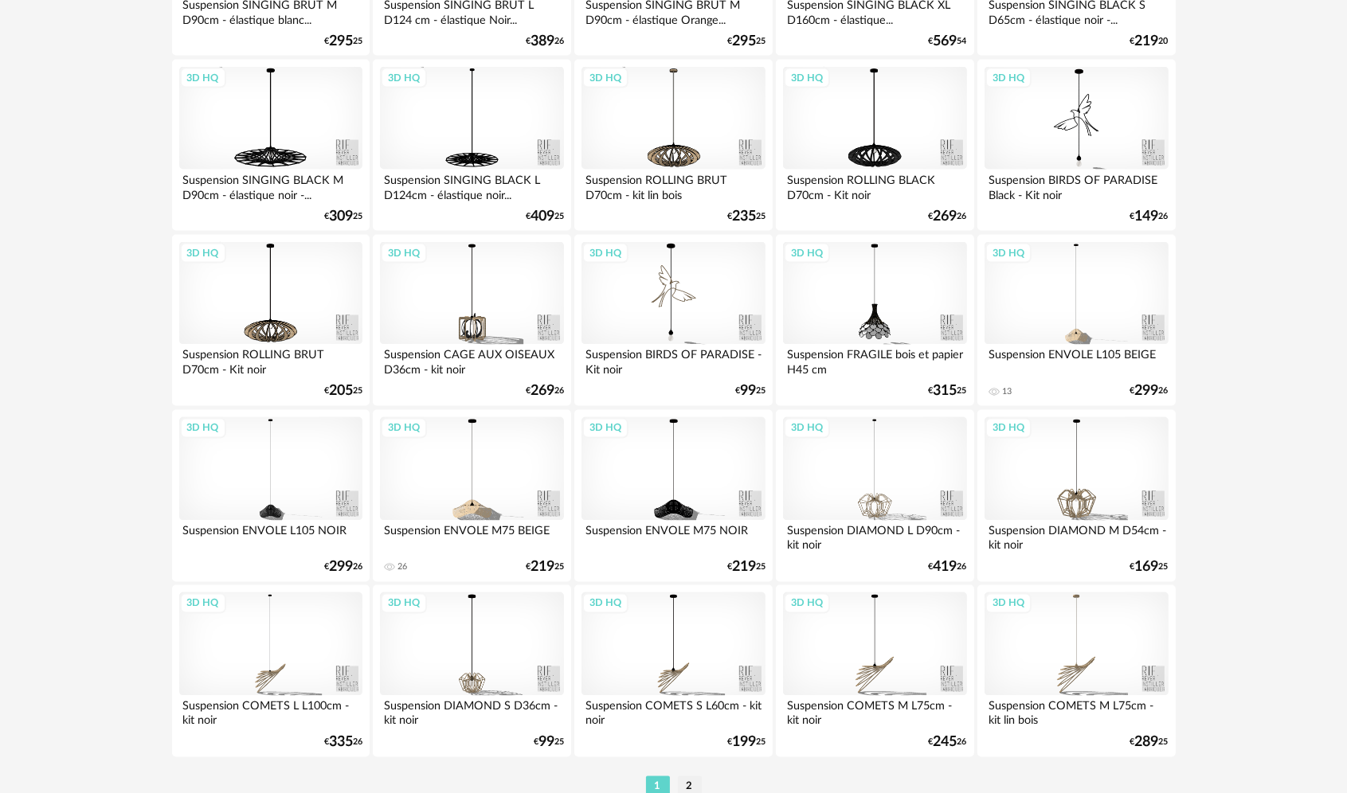
scroll to position [3125, 0]
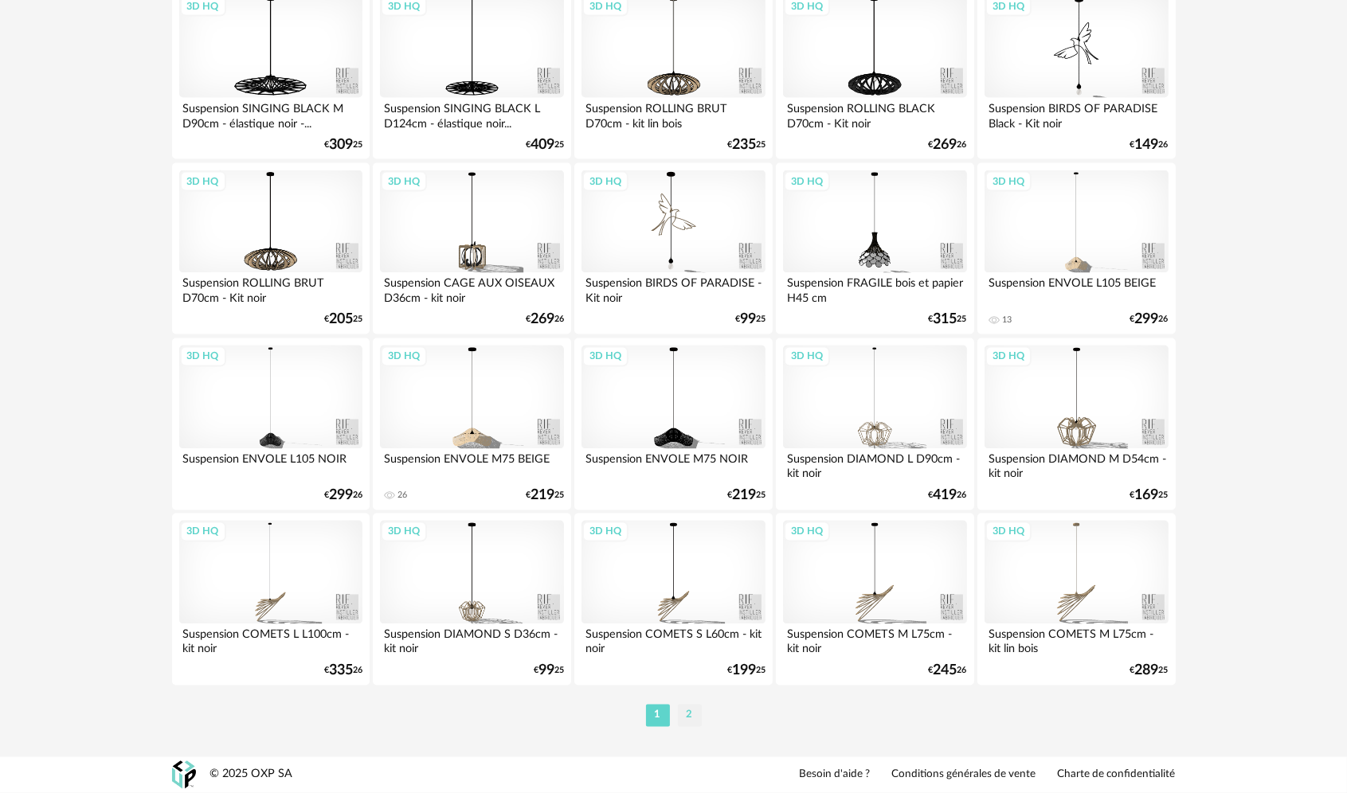
click at [686, 721] on li "2" at bounding box center [690, 716] width 24 height 22
